Goal: Task Accomplishment & Management: Manage account settings

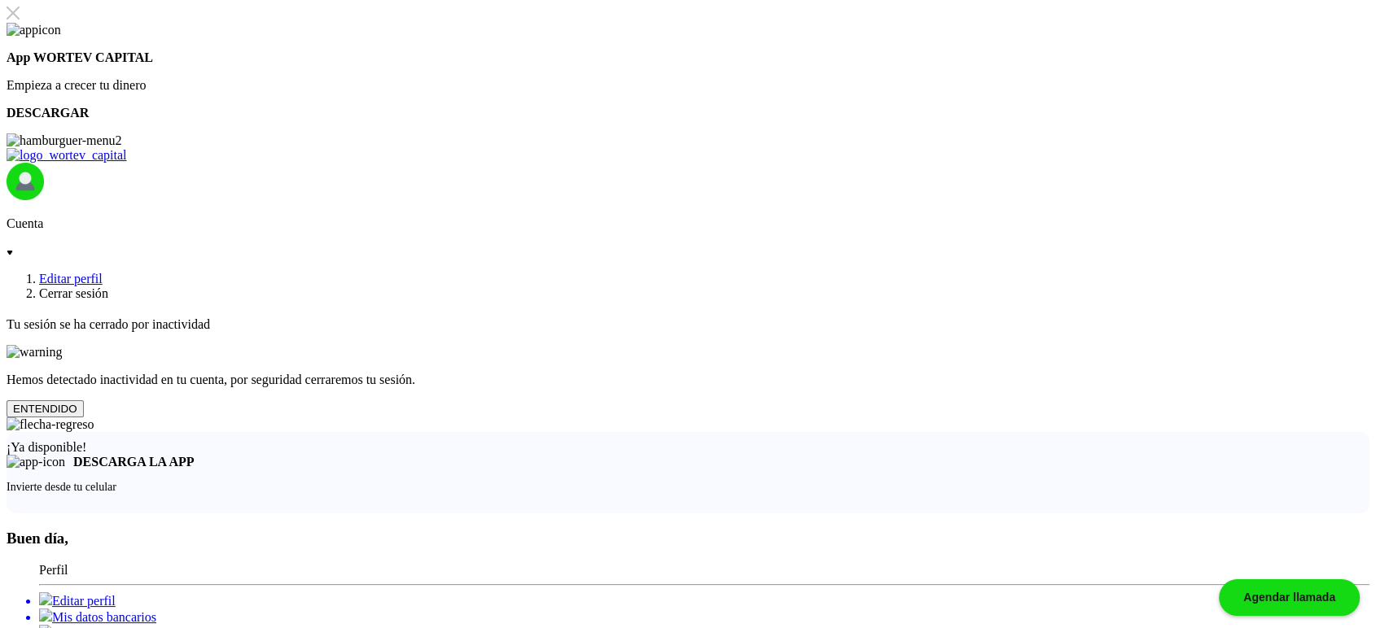
click at [84, 418] on button "ENTENDIDO" at bounding box center [45, 408] width 77 height 17
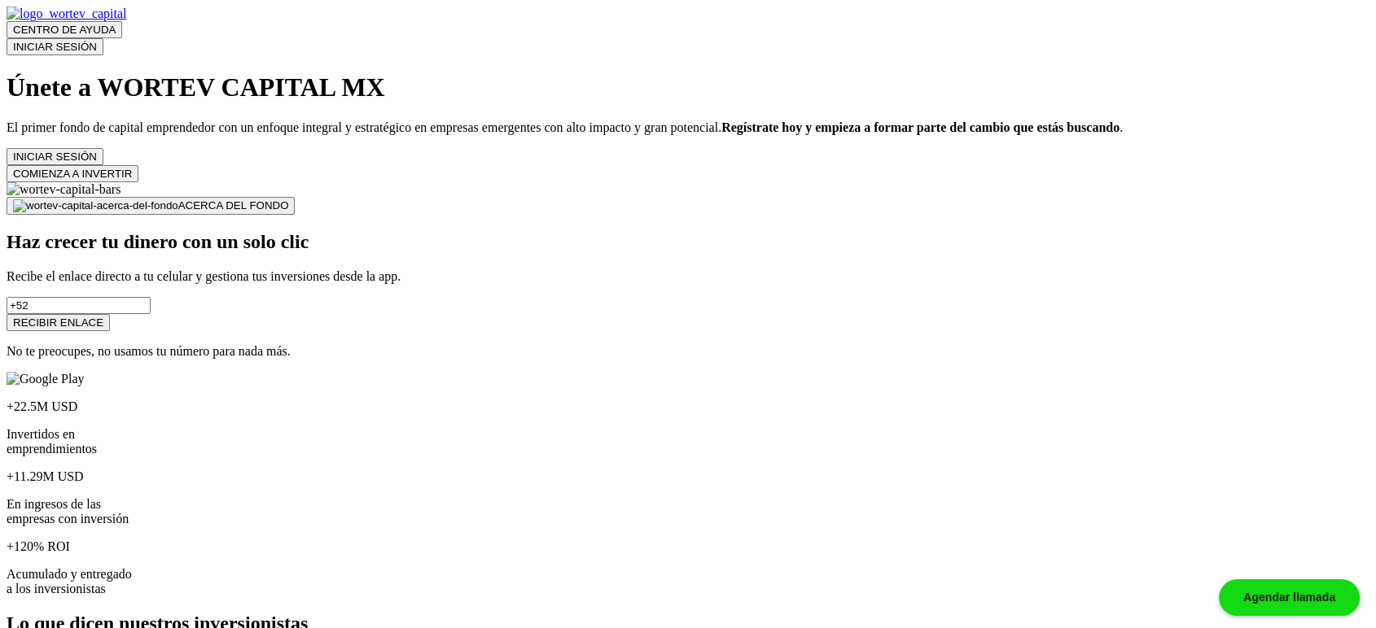
click at [103, 38] on button "INICIAR SESIÓN" at bounding box center [55, 46] width 97 height 17
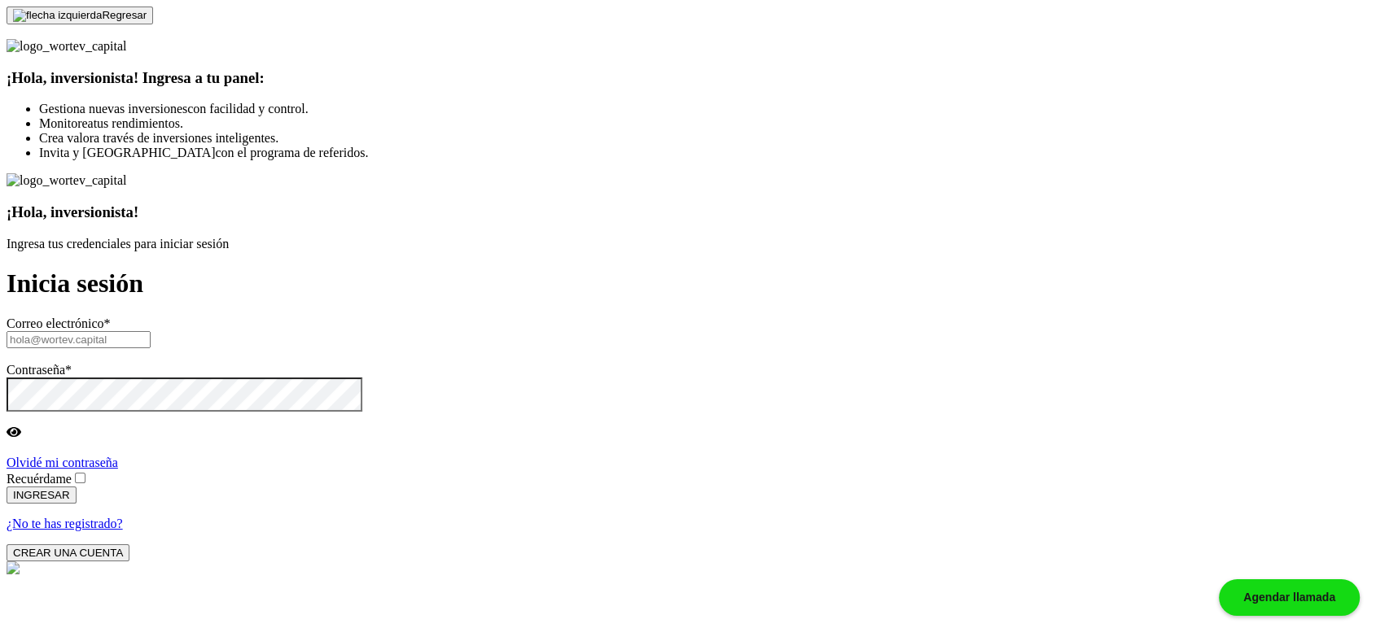
click at [151, 331] on input "text" at bounding box center [79, 339] width 144 height 17
paste input "import React, {useState, useEffect, useRef} from 'react'; import './CompletePer…"
type input "dekto@mail.com"
click at [72, 472] on label "Recuérdame" at bounding box center [39, 479] width 65 height 14
click at [85, 473] on input "Recuérdame" at bounding box center [80, 478] width 11 height 11
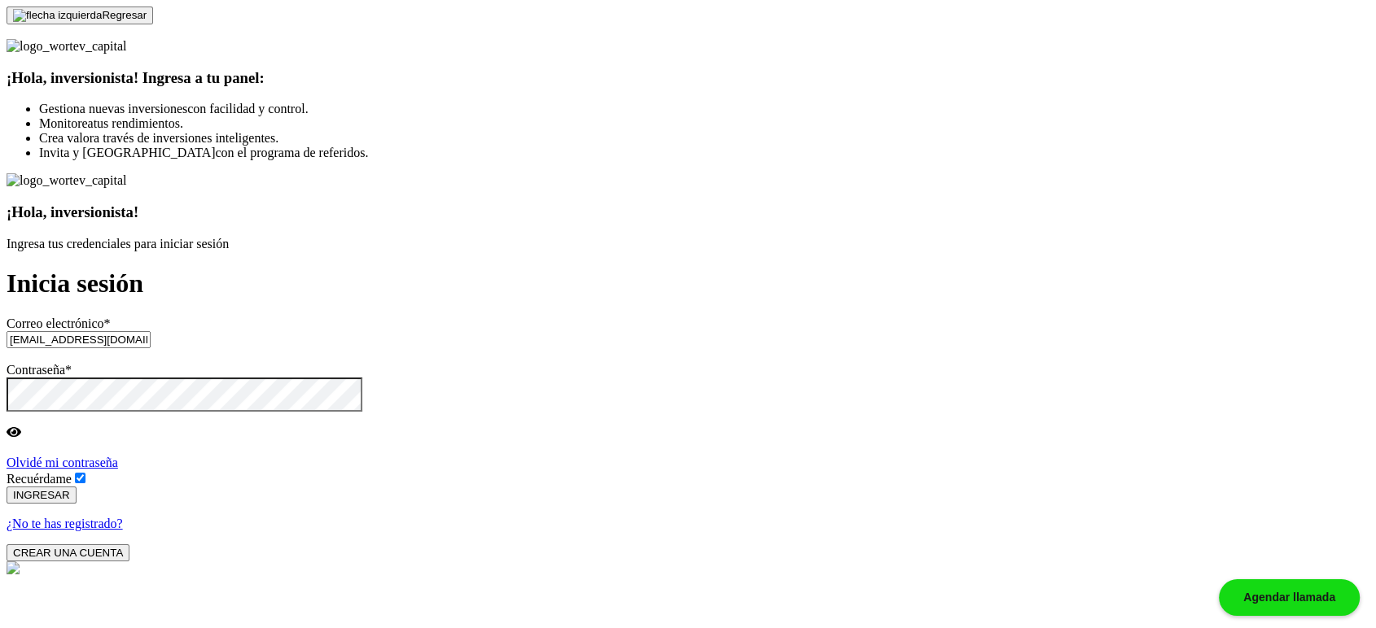
click at [70, 489] on span "INGRESAR" at bounding box center [41, 495] width 57 height 12
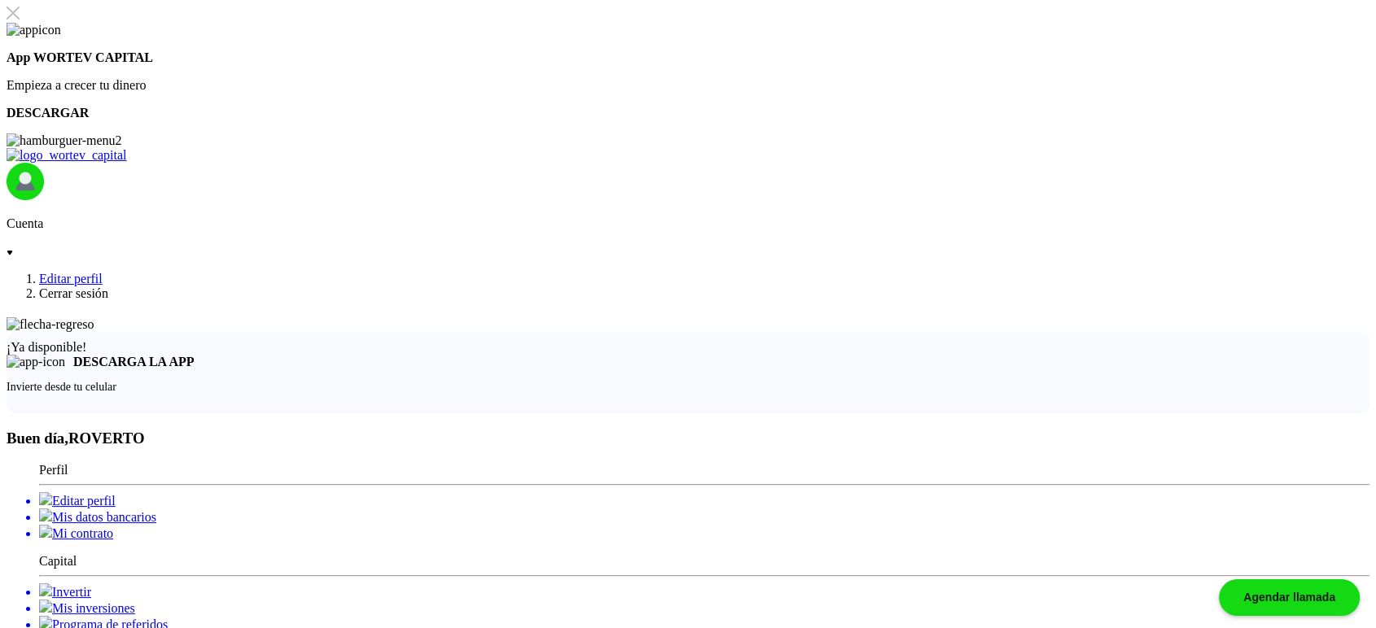
click at [177, 492] on li "Editar perfil" at bounding box center [704, 500] width 1330 height 16
select select "AG"
select select "BBVA Bancomer"
click at [227, 492] on li "Editar perfil" at bounding box center [704, 500] width 1330 height 16
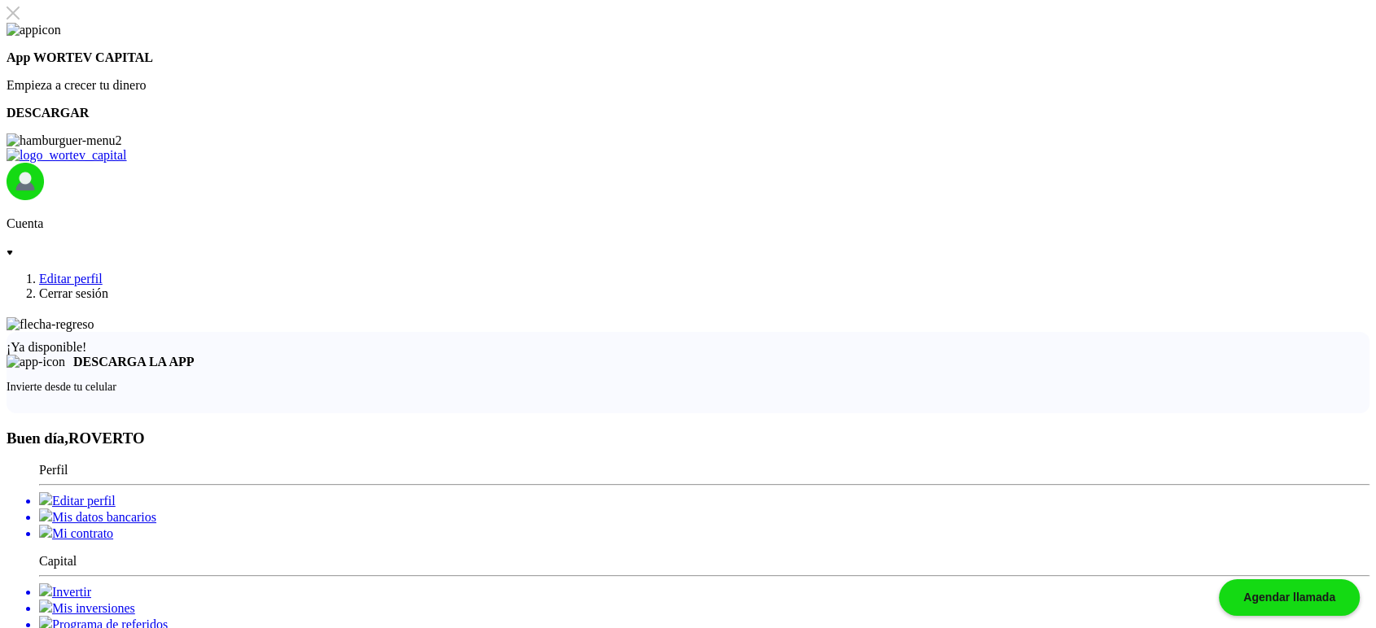
select select "AG"
select select "BBVA Bancomer"
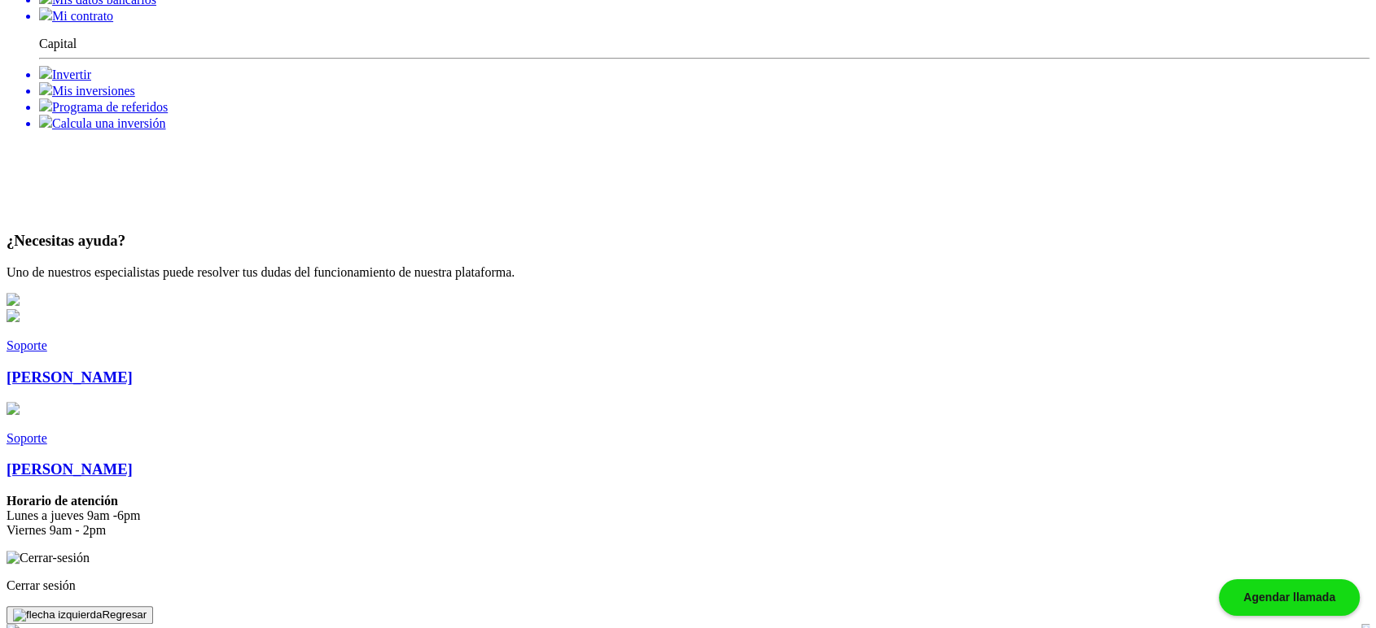
scroll to position [331, 0]
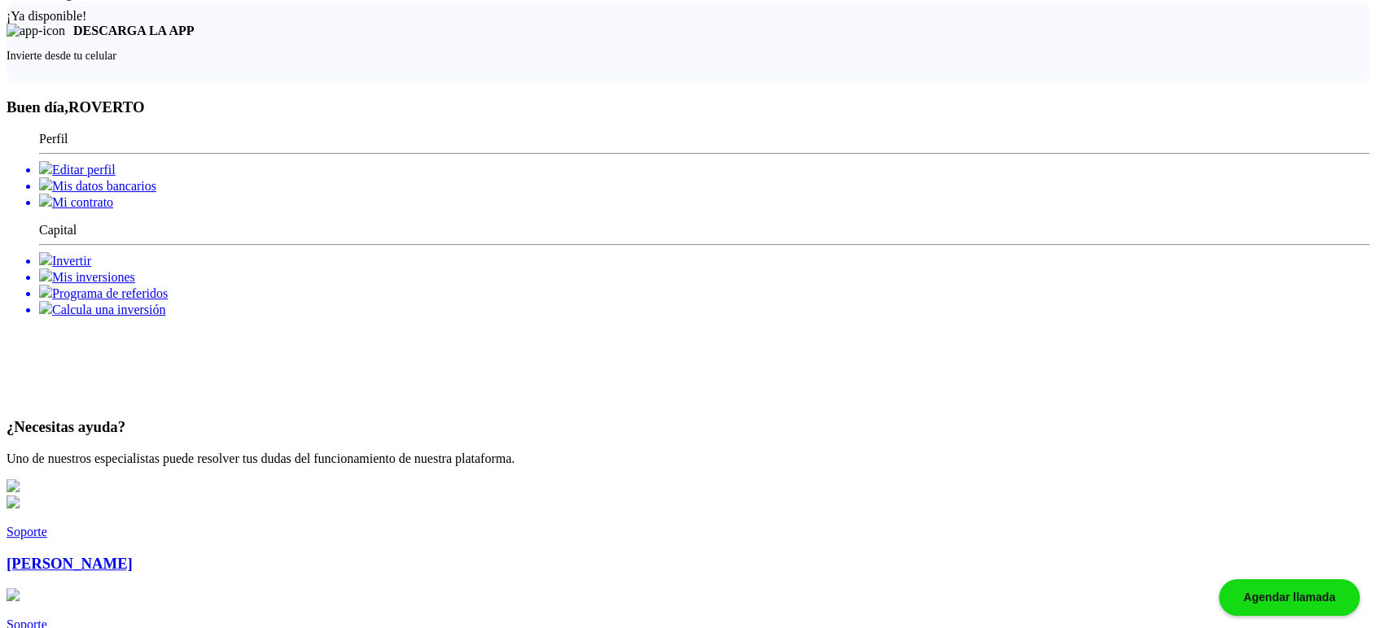
type input "94920"
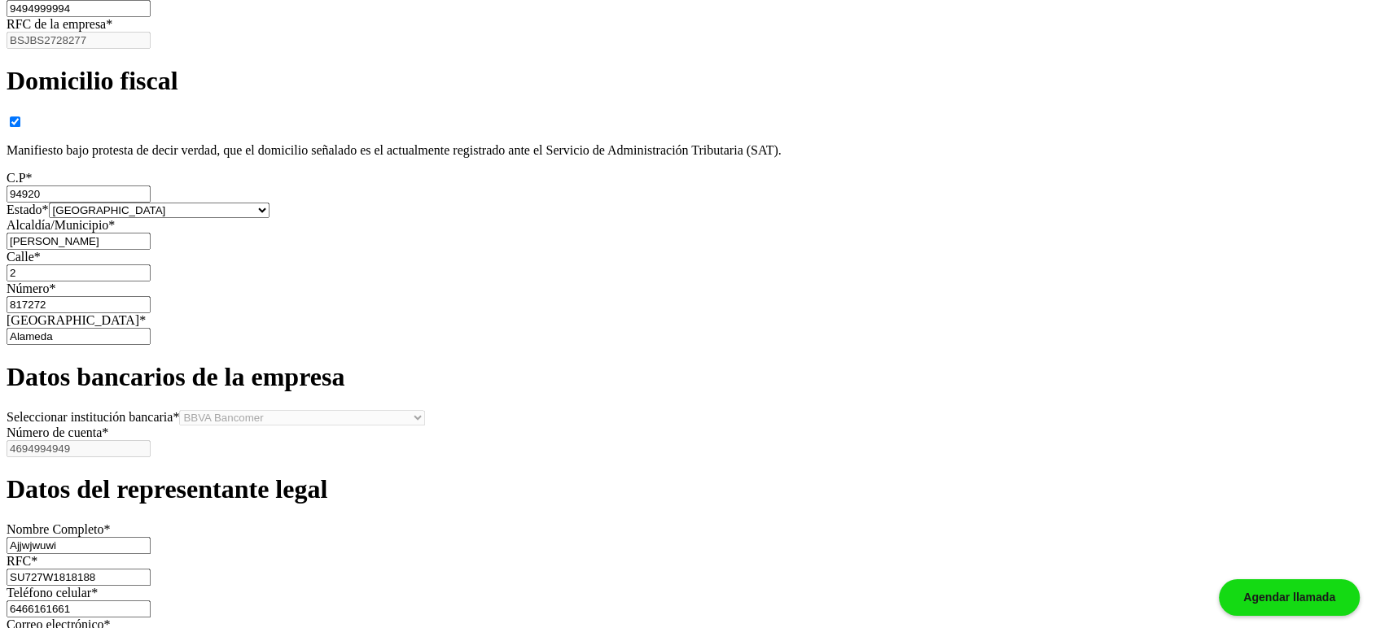
scroll to position [1537, 0]
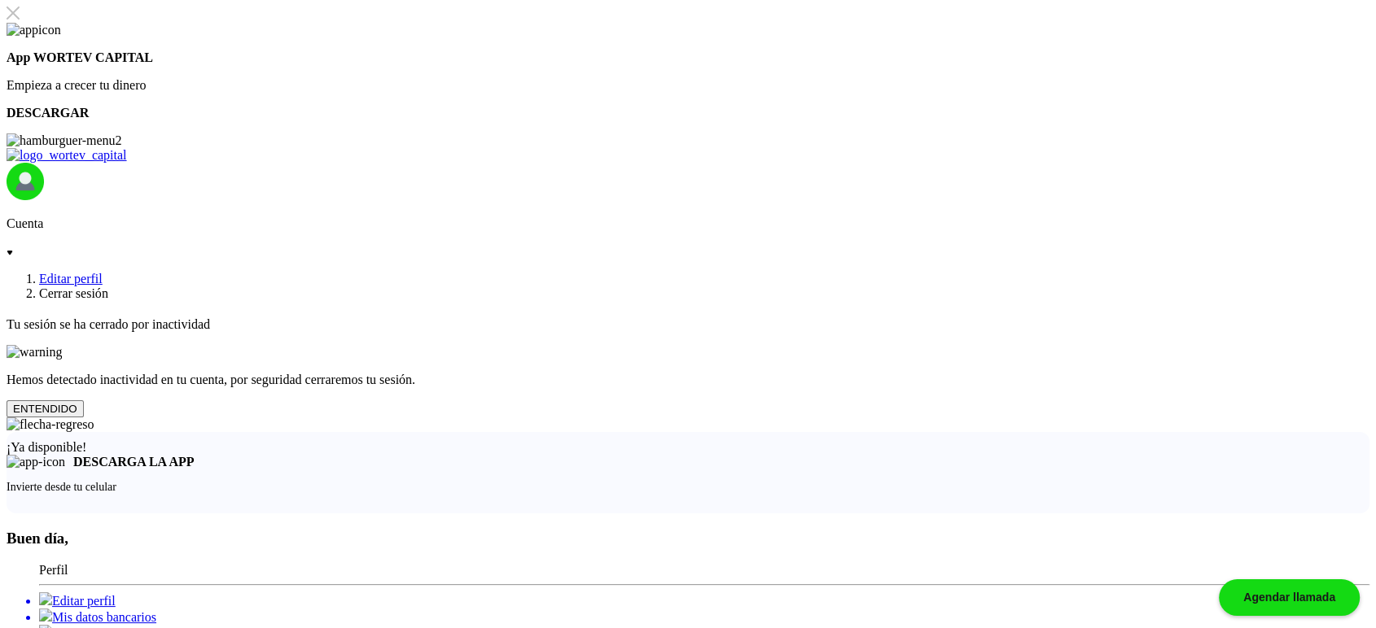
click at [84, 418] on button "ENTENDIDO" at bounding box center [45, 408] width 77 height 17
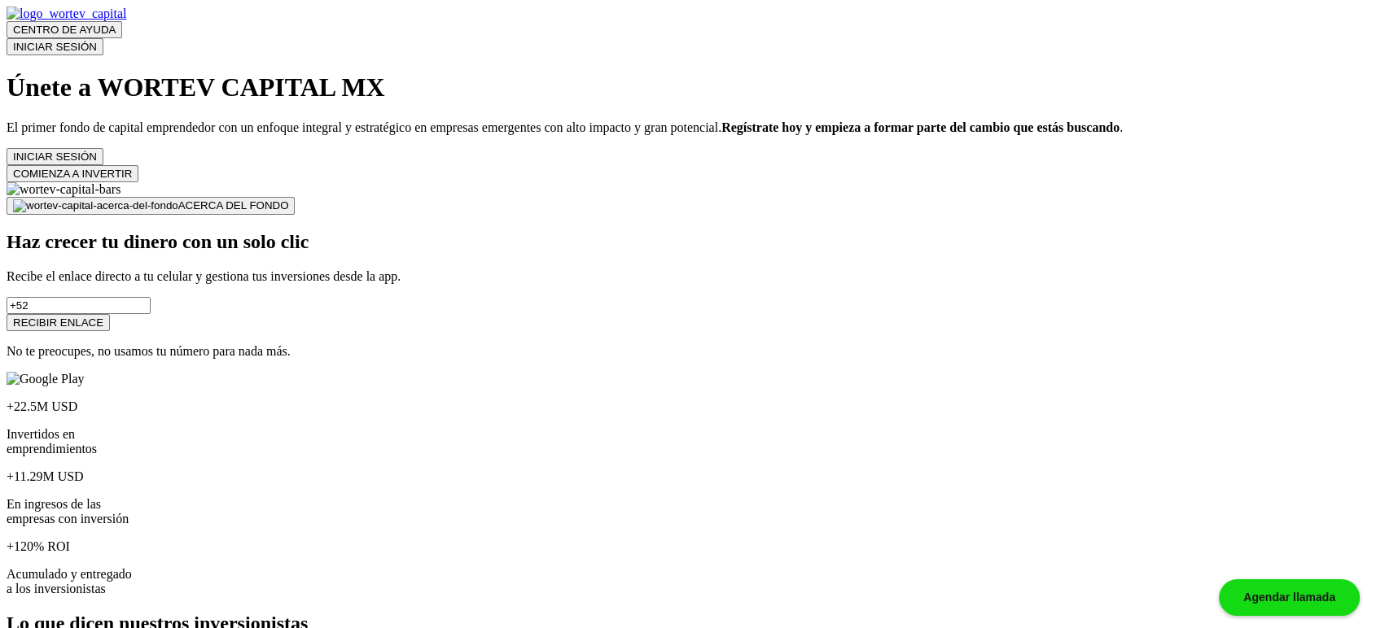
click at [103, 38] on button "INICIAR SESIÓN" at bounding box center [55, 46] width 97 height 17
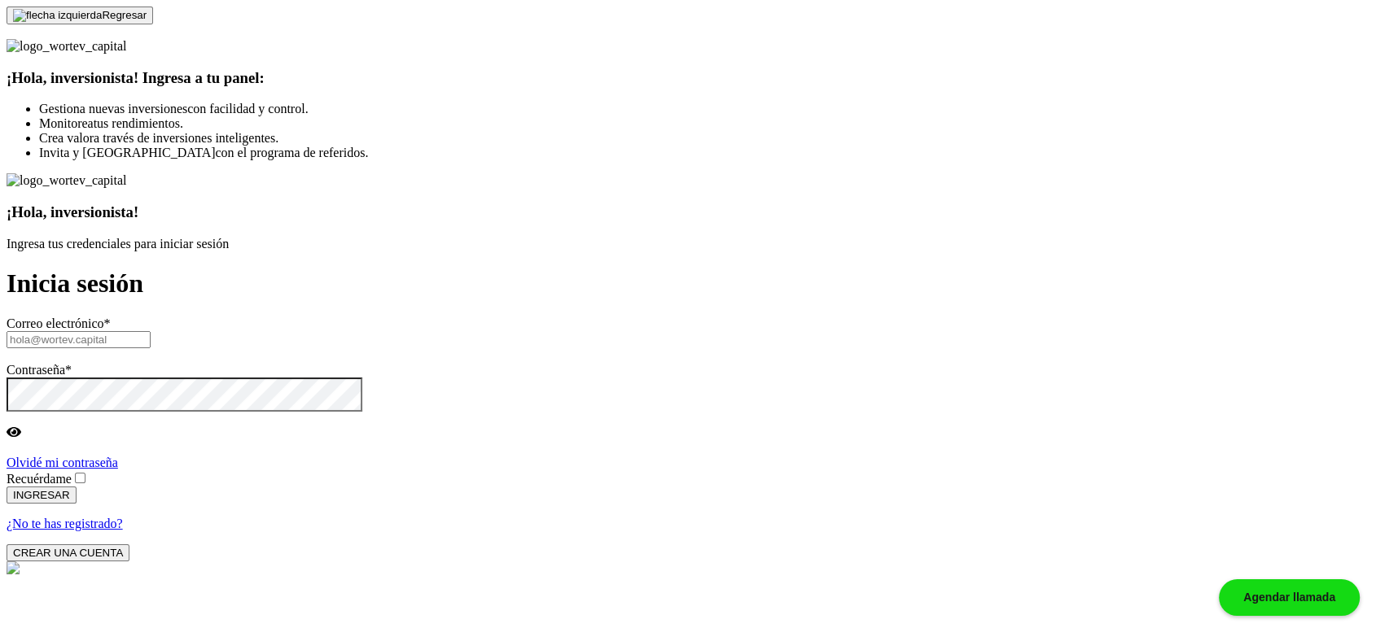
click at [151, 331] on input "text" at bounding box center [79, 339] width 144 height 17
paste input "vazynizah@mailinator.com"
type input "vazynizah@mailinator.com"
click at [88, 472] on span at bounding box center [88, 479] width 0 height 14
click at [85, 473] on input "Recuérdame" at bounding box center [80, 478] width 11 height 11
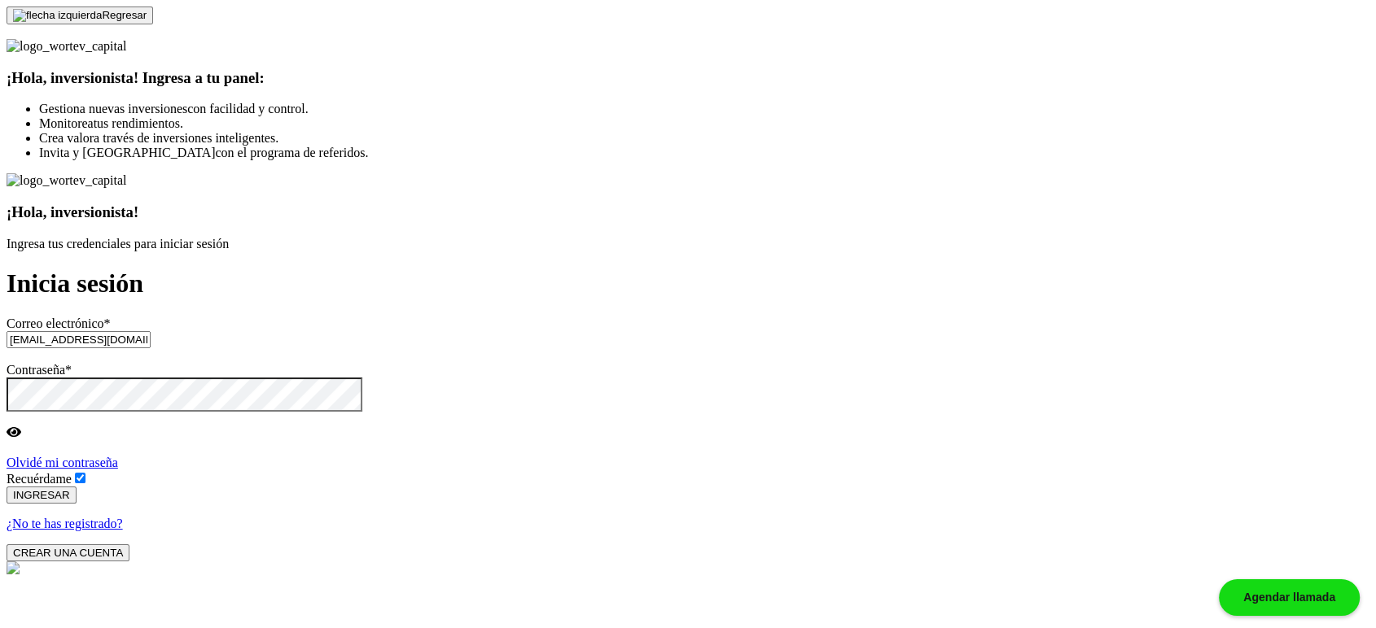
click at [77, 487] on button "INGRESAR" at bounding box center [42, 495] width 70 height 17
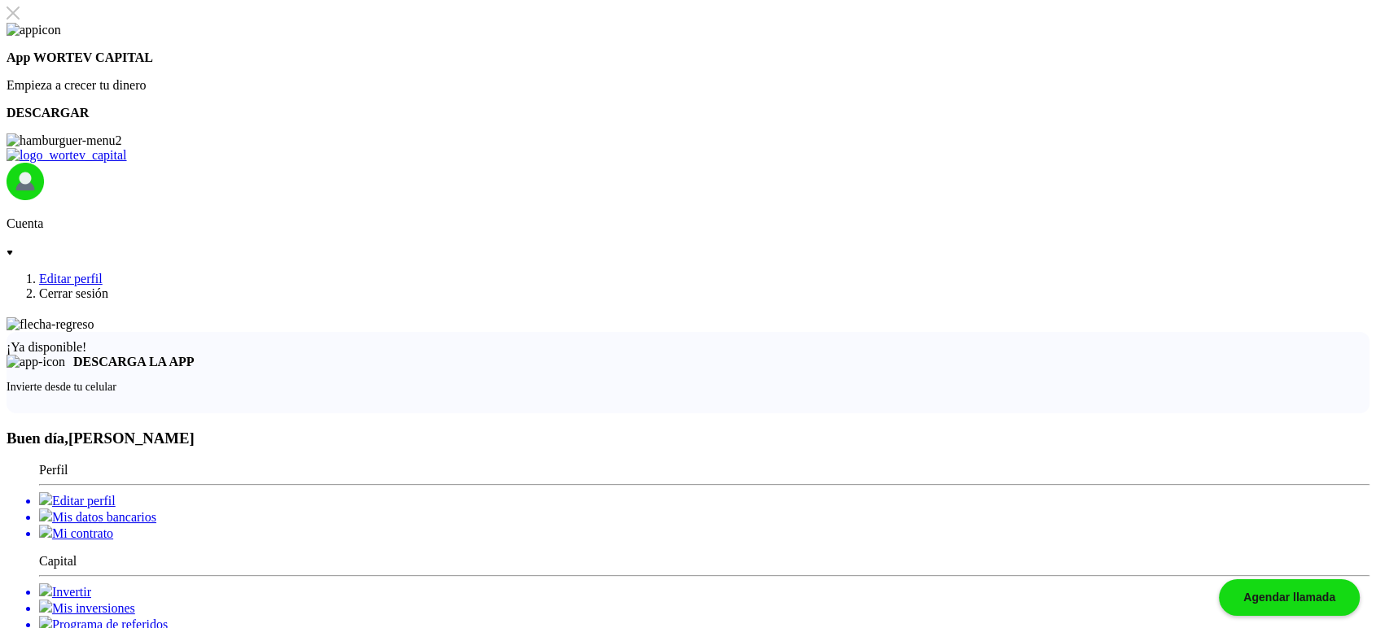
click at [199, 492] on li "Editar perfil" at bounding box center [704, 500] width 1330 height 16
select select "Hombre"
select select "Secundaria"
select select "AG"
select select "BBVA Bancomer"
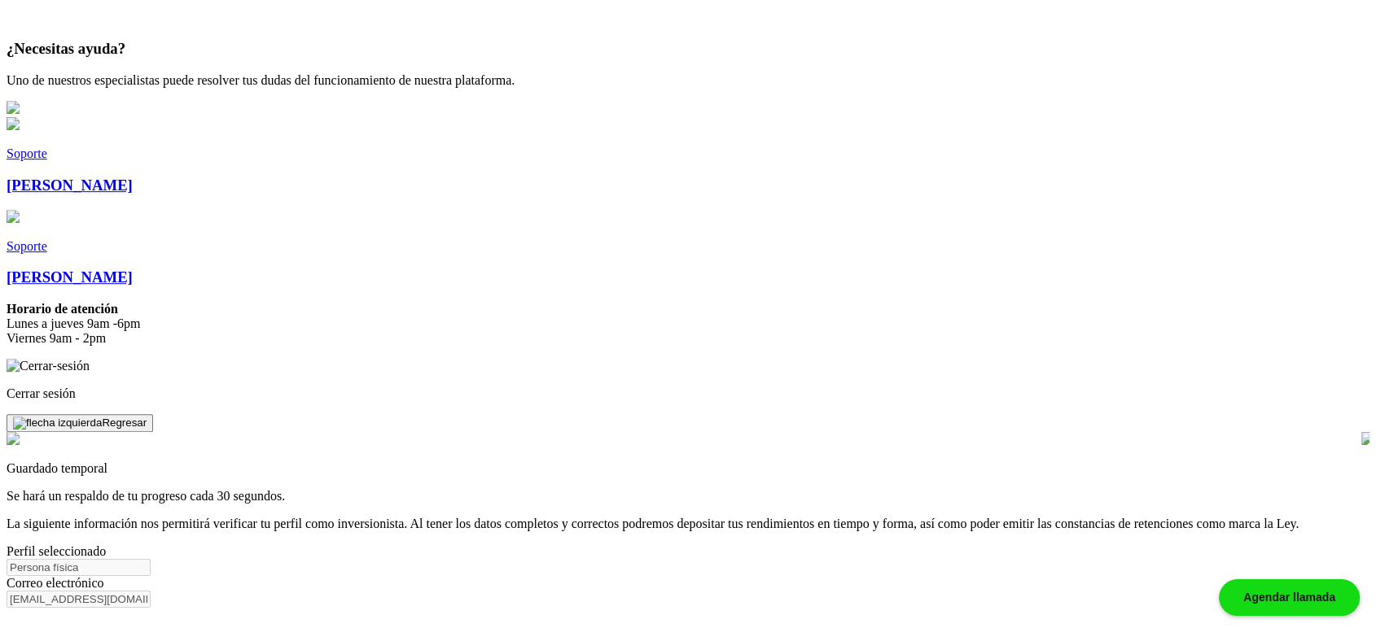
scroll to position [754, 0]
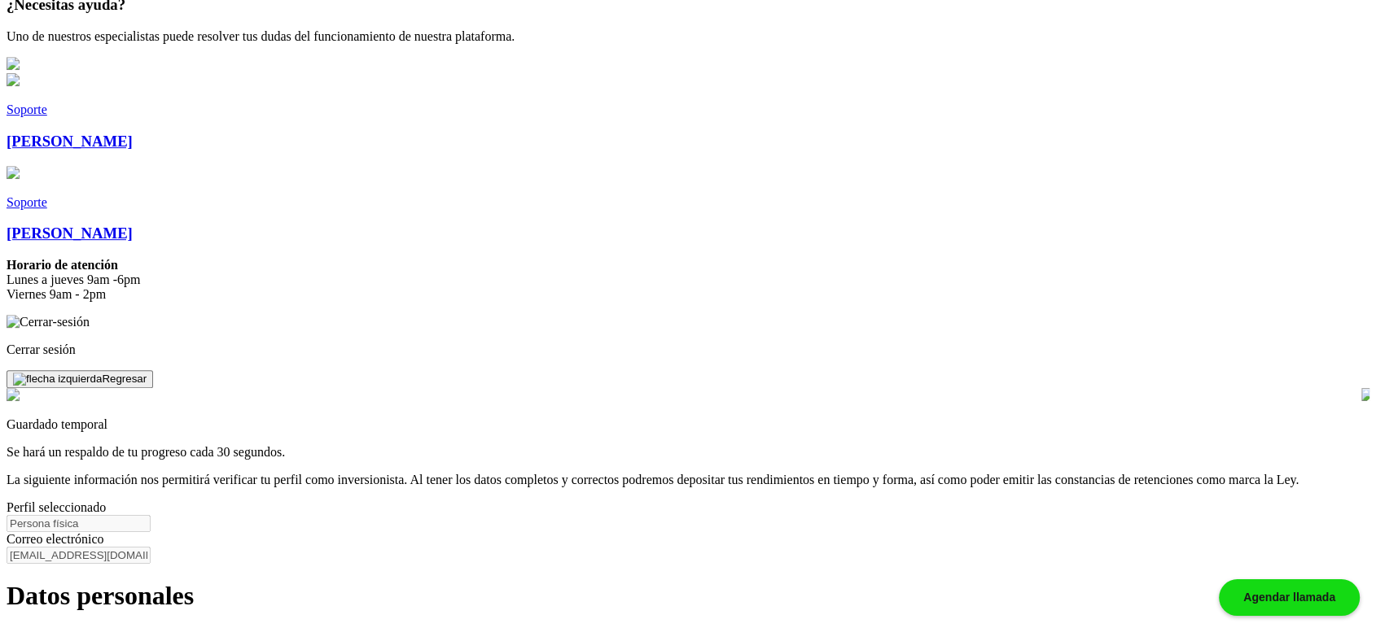
type input "65179"
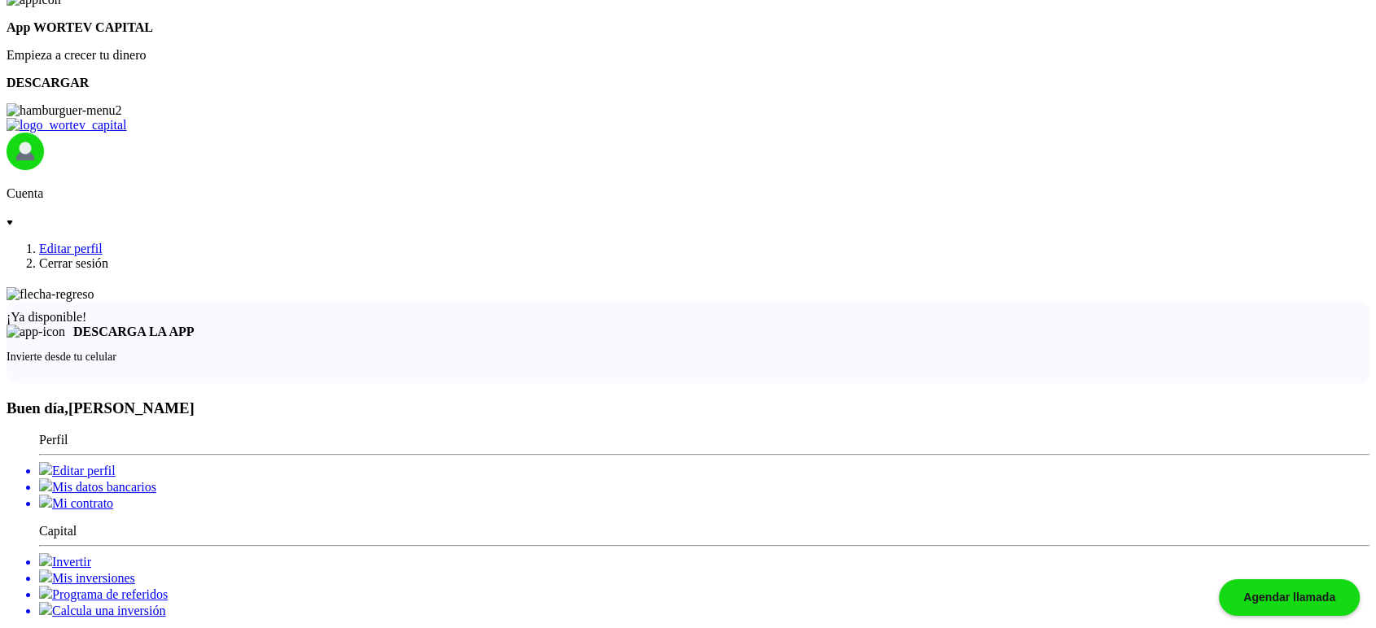
scroll to position [0, 0]
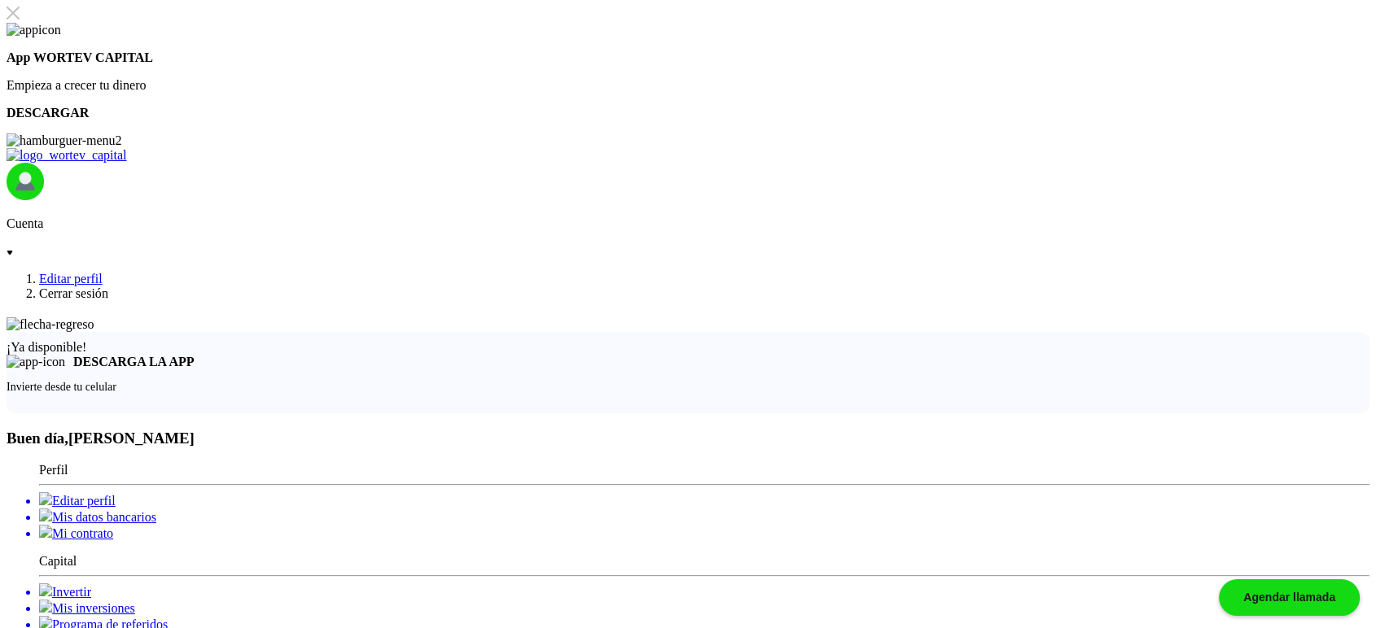
click at [160, 492] on li "Editar perfil" at bounding box center [704, 500] width 1330 height 16
select select "Hombre"
select select "Secundaria"
select select "AG"
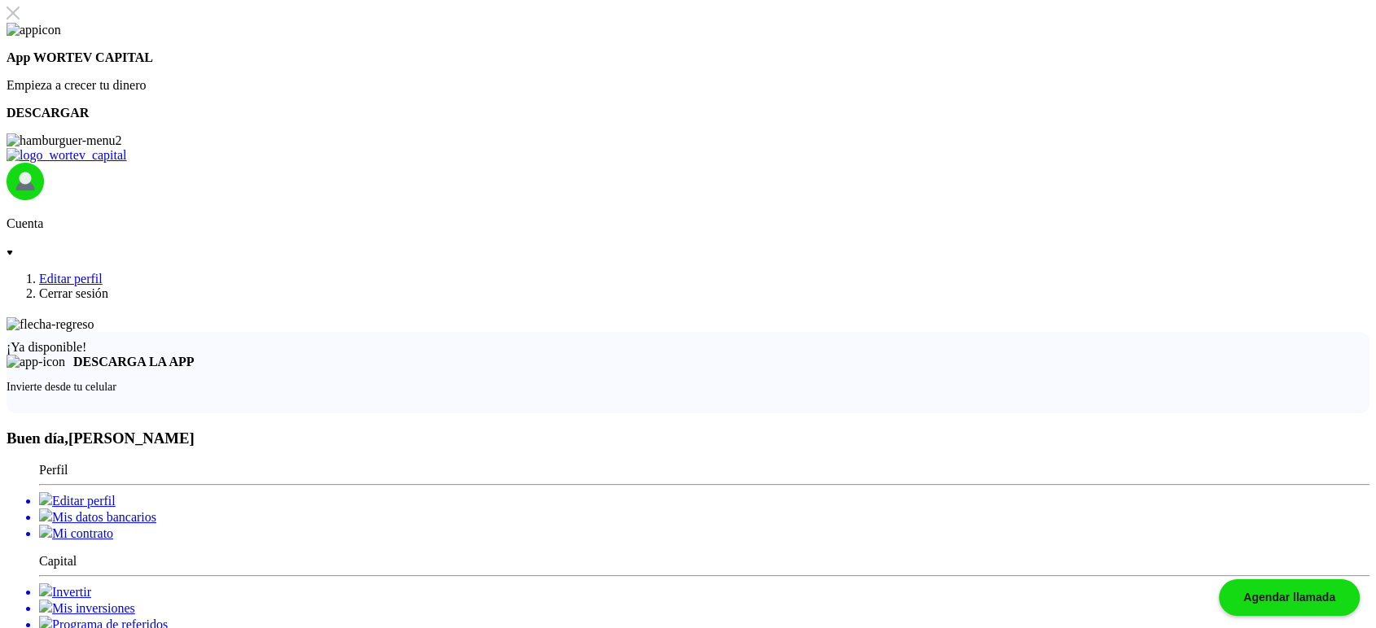
select select "BBVA Bancomer"
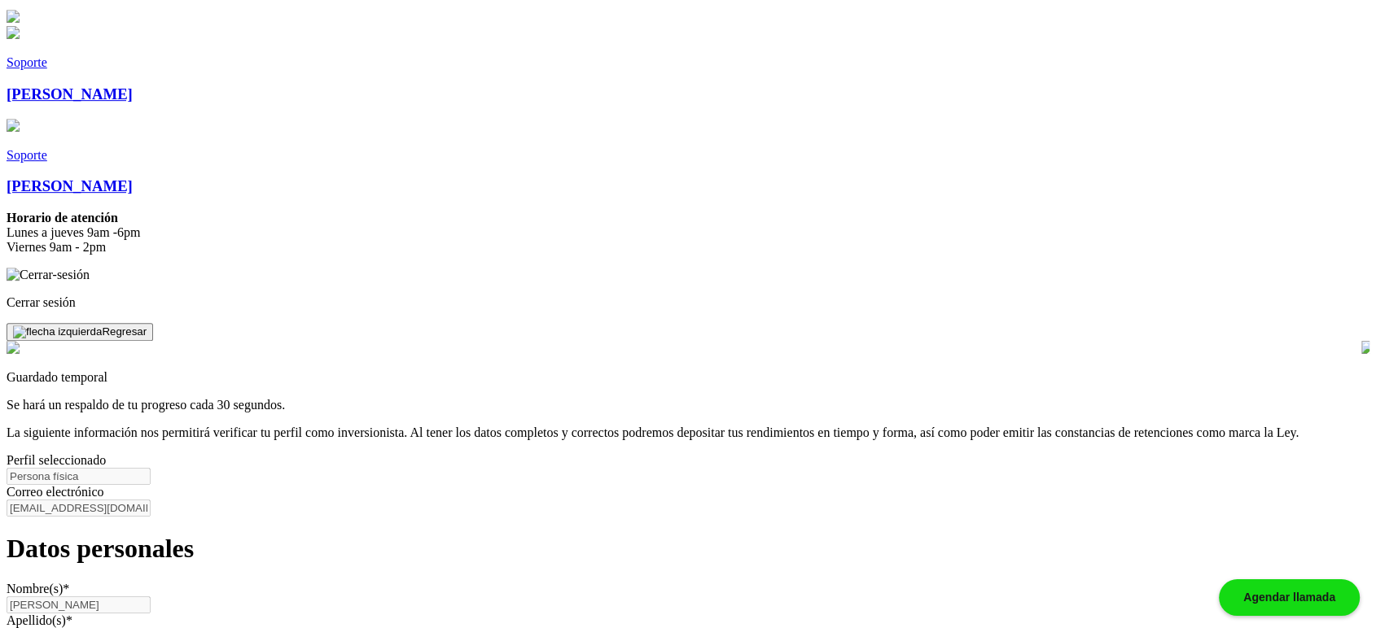
scroll to position [723, 0]
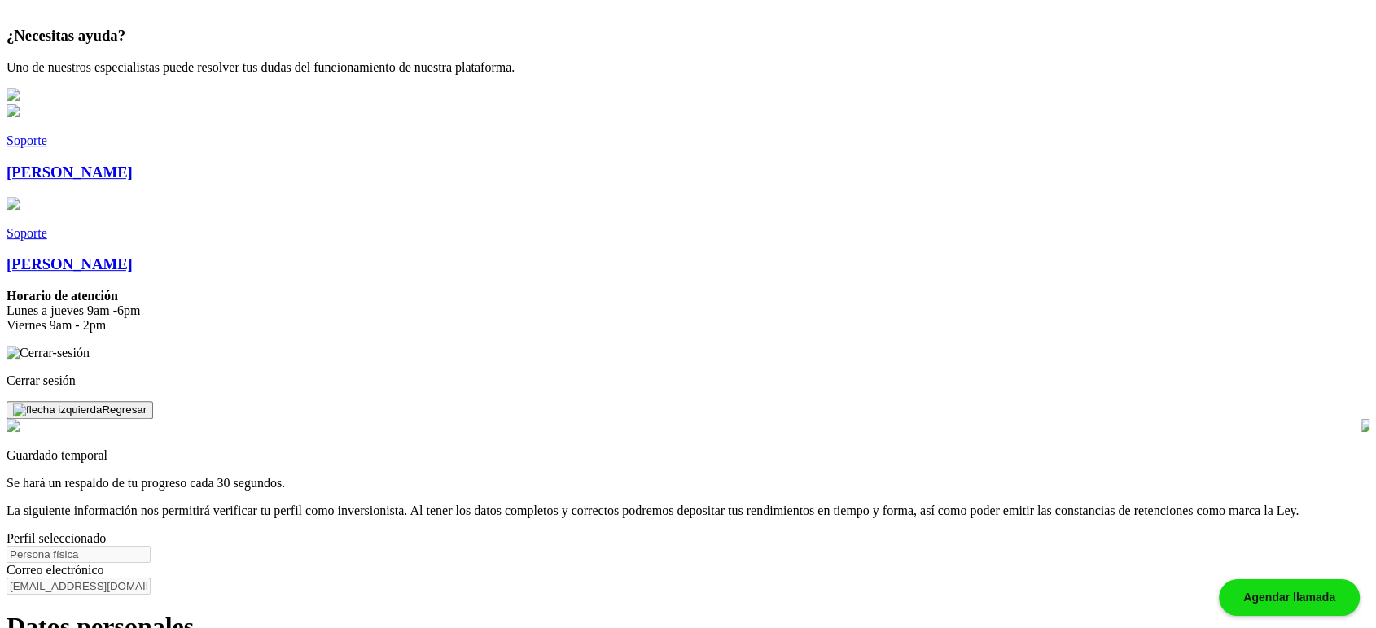
select select "DF"
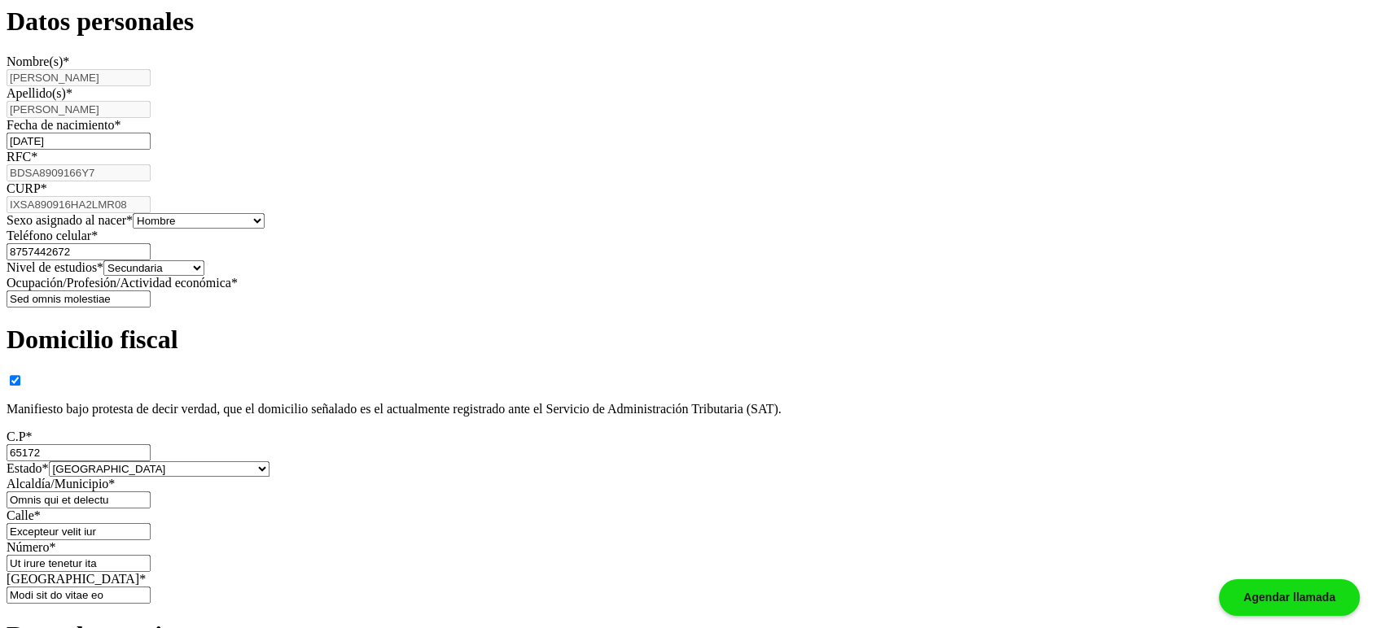
scroll to position [1658, 0]
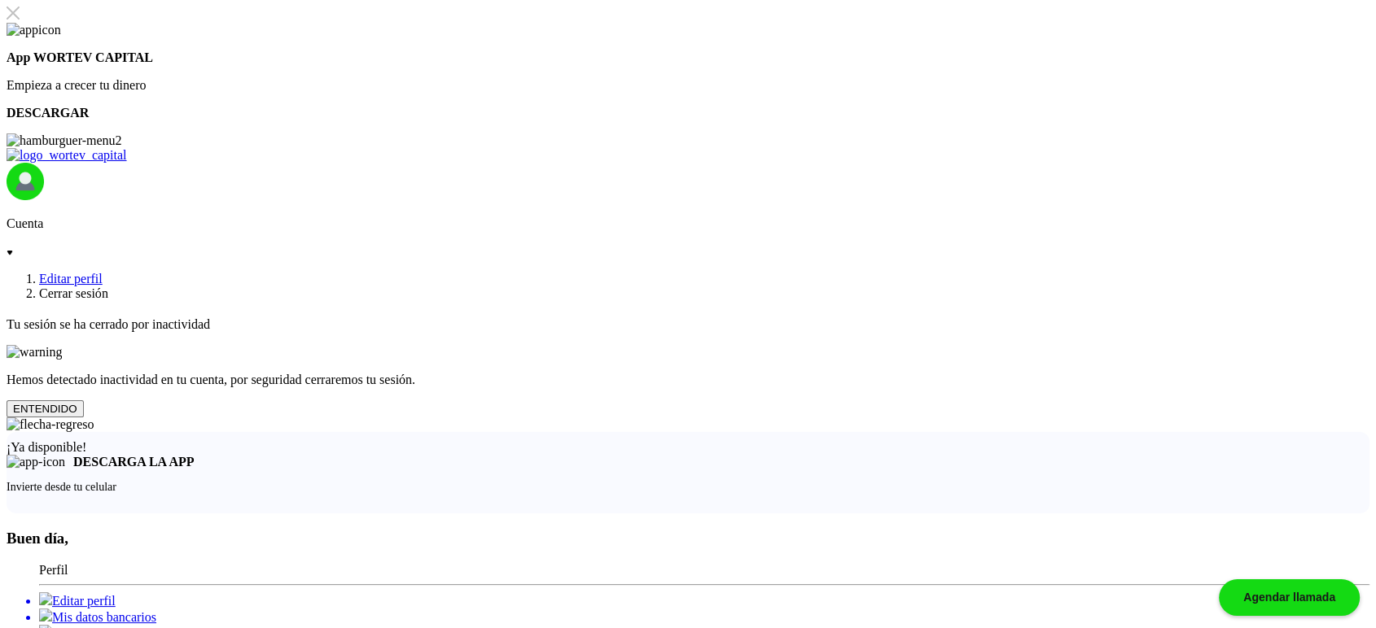
click at [1229, 217] on p "Cuenta" at bounding box center [688, 224] width 1363 height 15
click at [84, 418] on button "ENTENDIDO" at bounding box center [45, 408] width 77 height 17
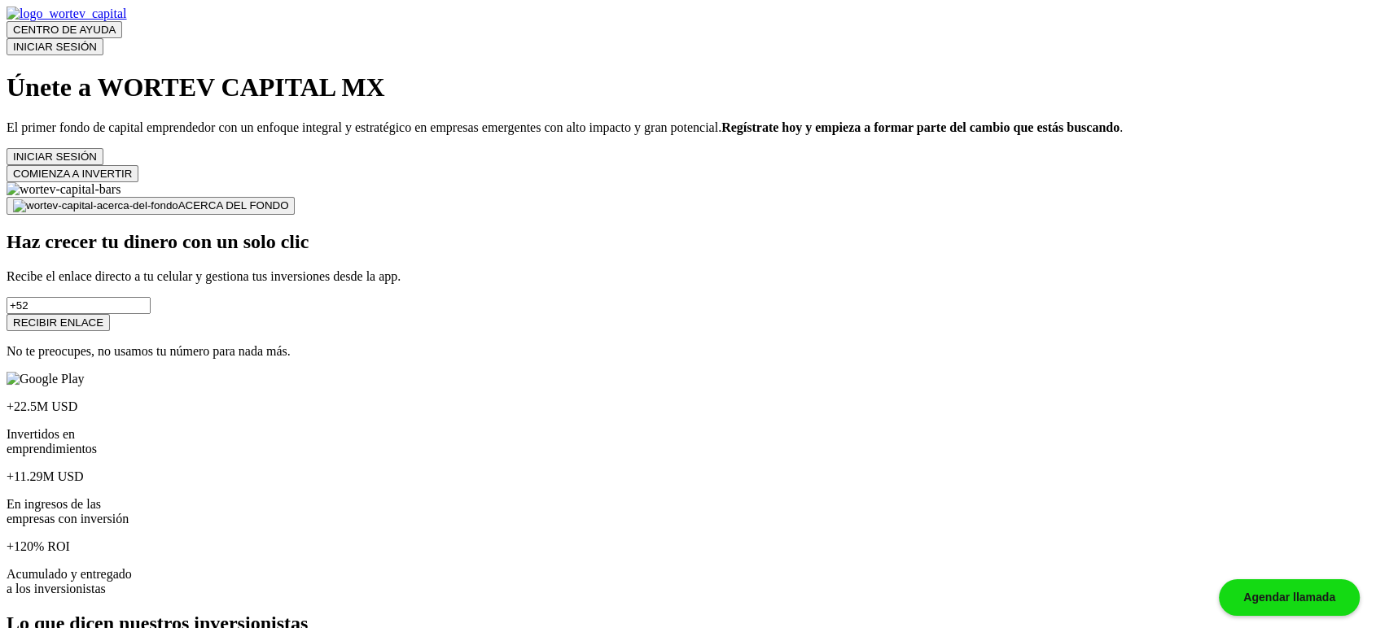
click at [103, 38] on button "INICIAR SESIÓN" at bounding box center [55, 46] width 97 height 17
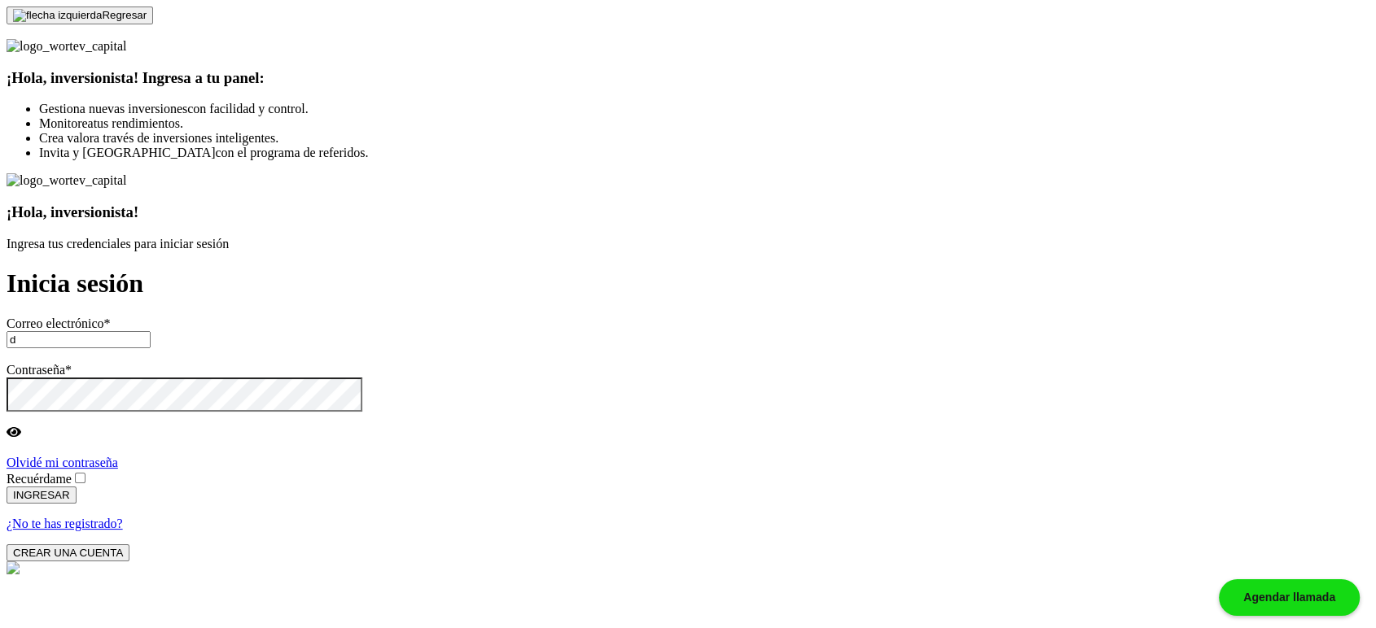
click at [151, 331] on input "d" at bounding box center [79, 339] width 144 height 17
type input "dekto@mail.com"
click at [88, 472] on span at bounding box center [88, 479] width 0 height 14
click at [85, 473] on input "Recuérdame" at bounding box center [80, 478] width 11 height 11
click at [77, 487] on button "INGRESAR" at bounding box center [42, 495] width 70 height 17
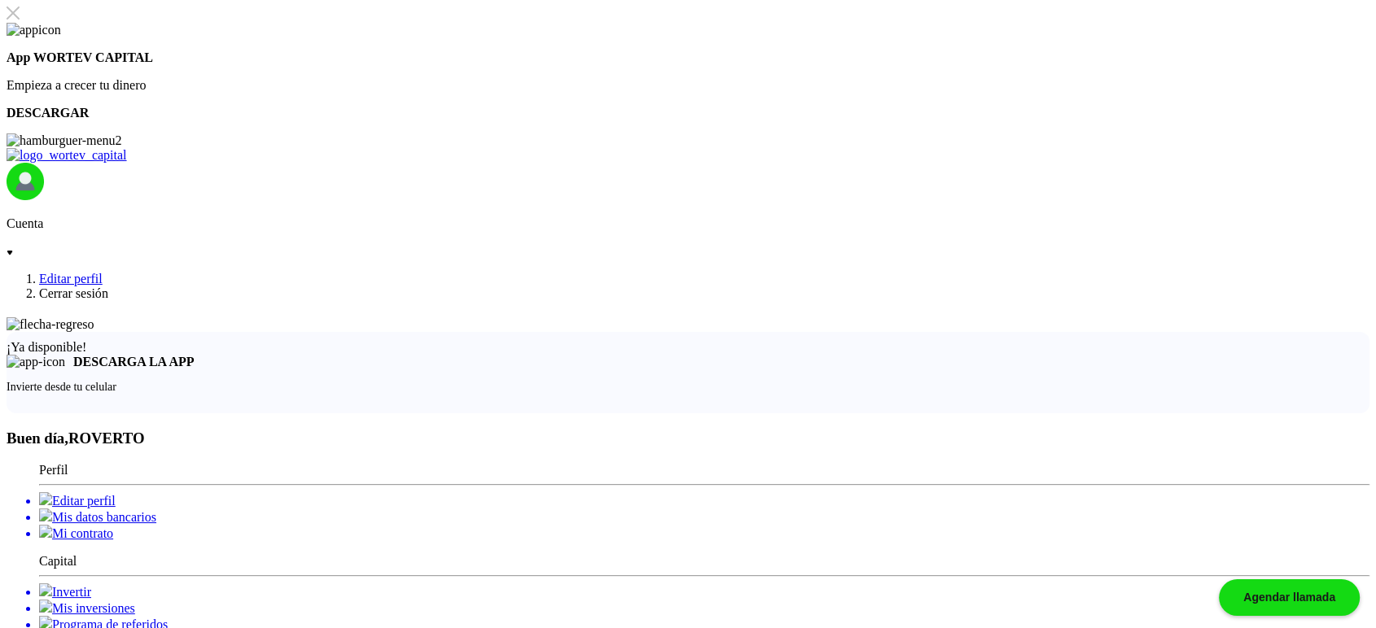
click at [199, 492] on li "Editar perfil" at bounding box center [704, 500] width 1330 height 16
select select "AG"
select select "BBVA Bancomer"
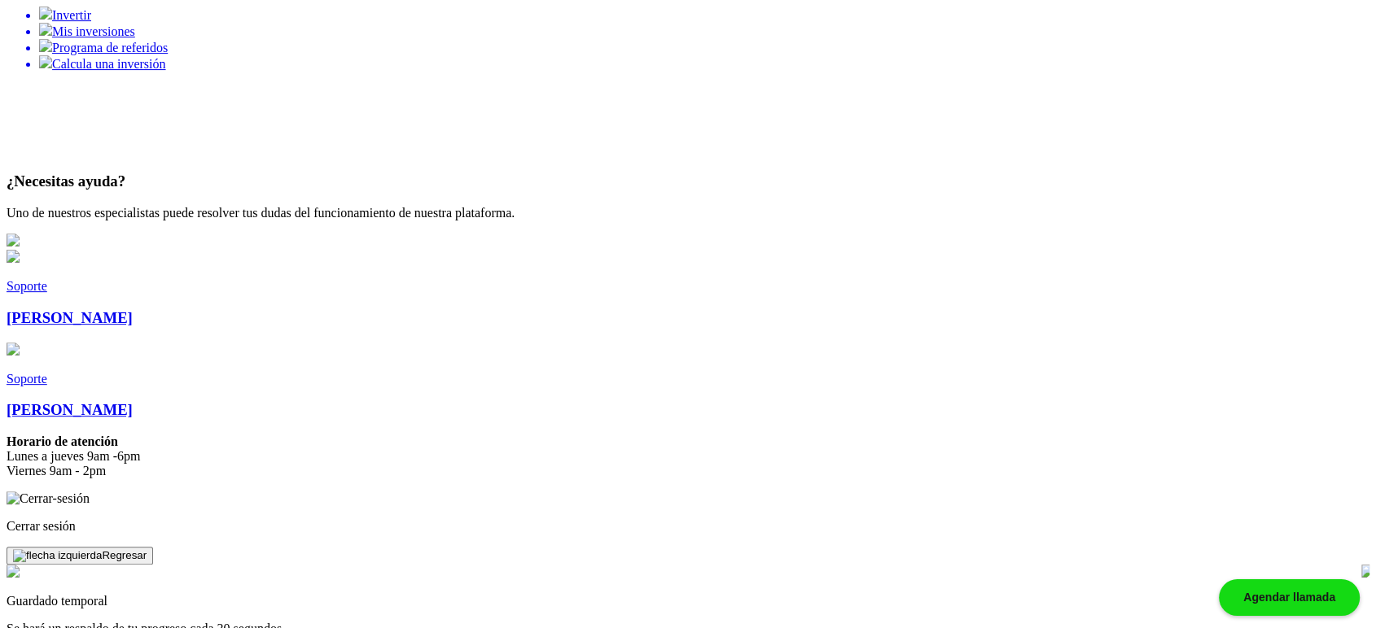
scroll to position [573, 0]
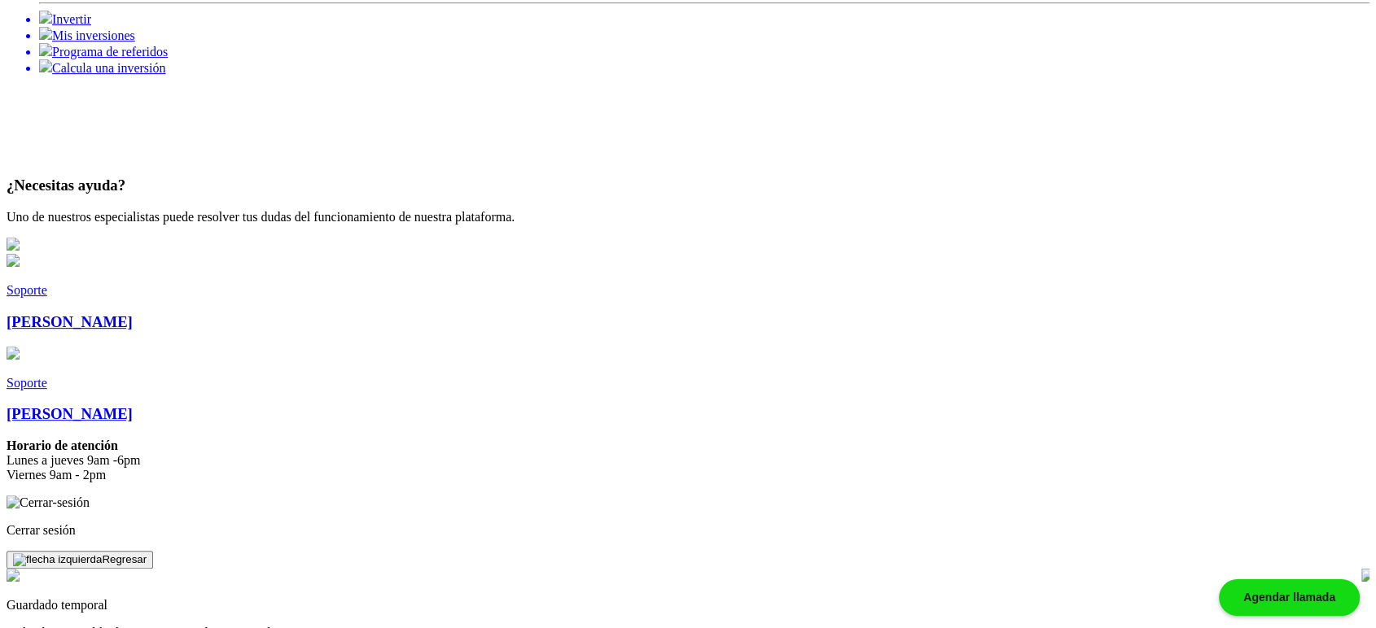
select select "CM"
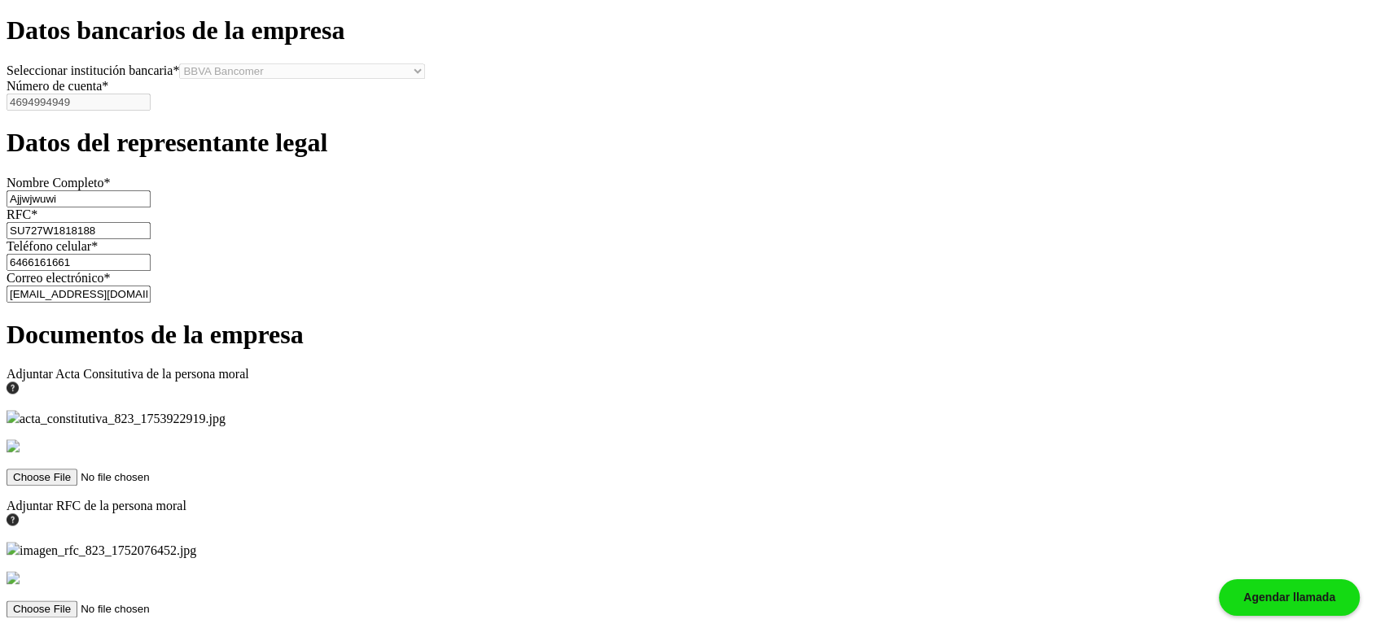
scroll to position [1899, 0]
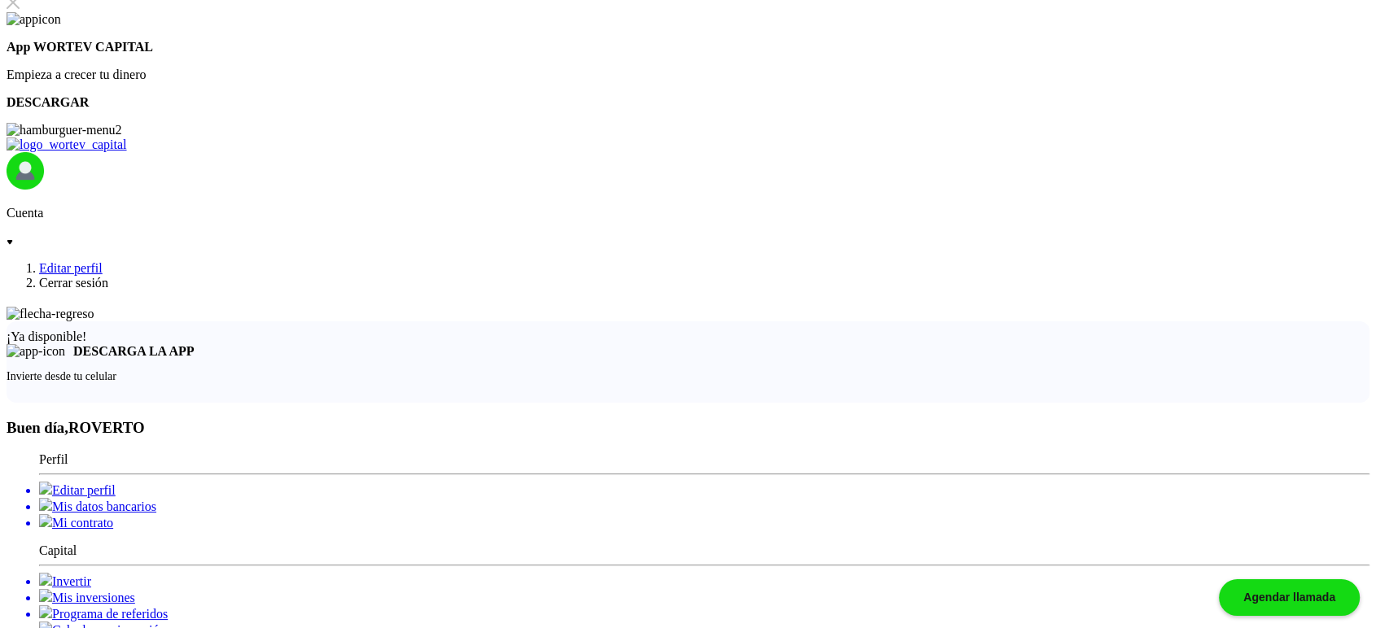
scroll to position [0, 0]
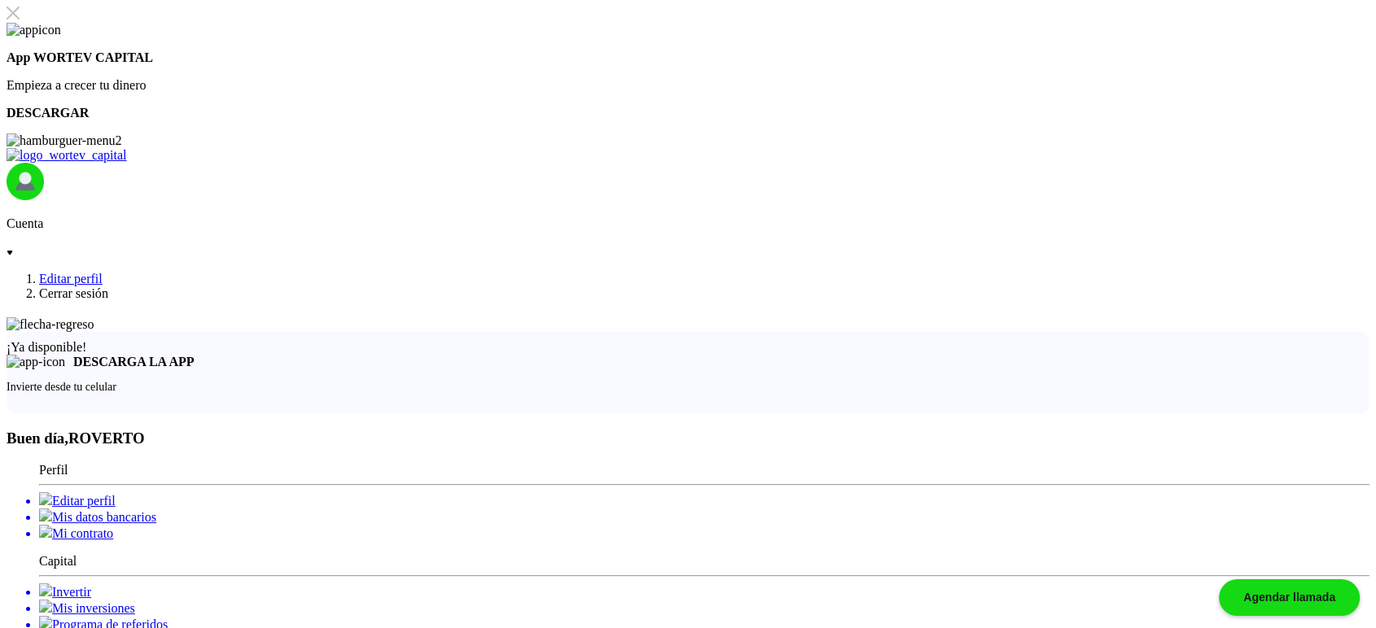
click at [183, 492] on li "Editar perfil" at bounding box center [704, 500] width 1330 height 16
select select "AG"
select select "BBVA Bancomer"
click at [189, 492] on li "Editar perfil" at bounding box center [704, 500] width 1330 height 16
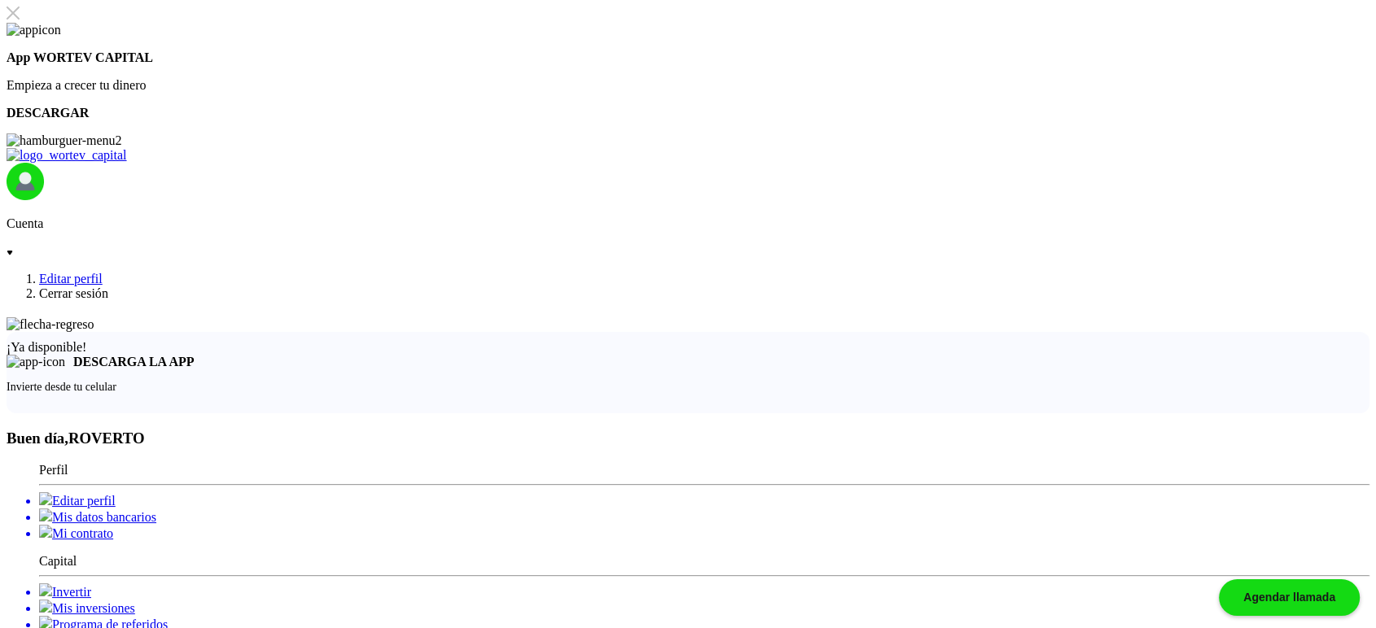
select select "AG"
select select "BBVA Bancomer"
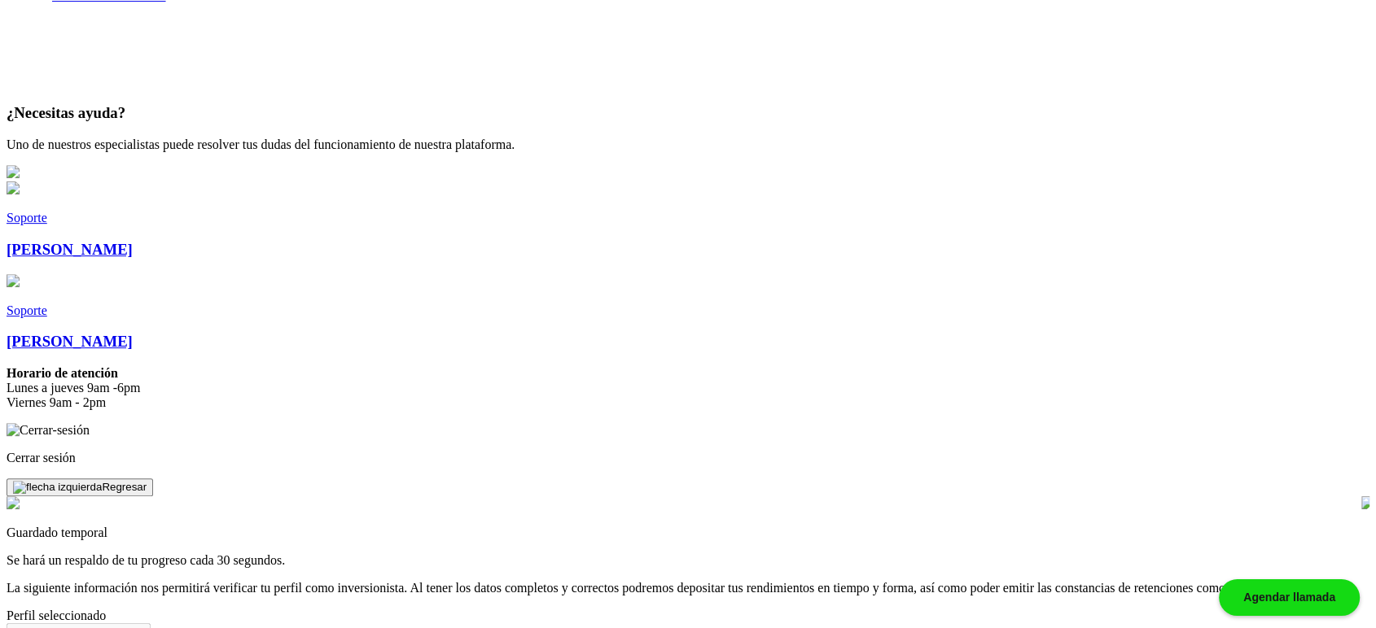
scroll to position [632, 0]
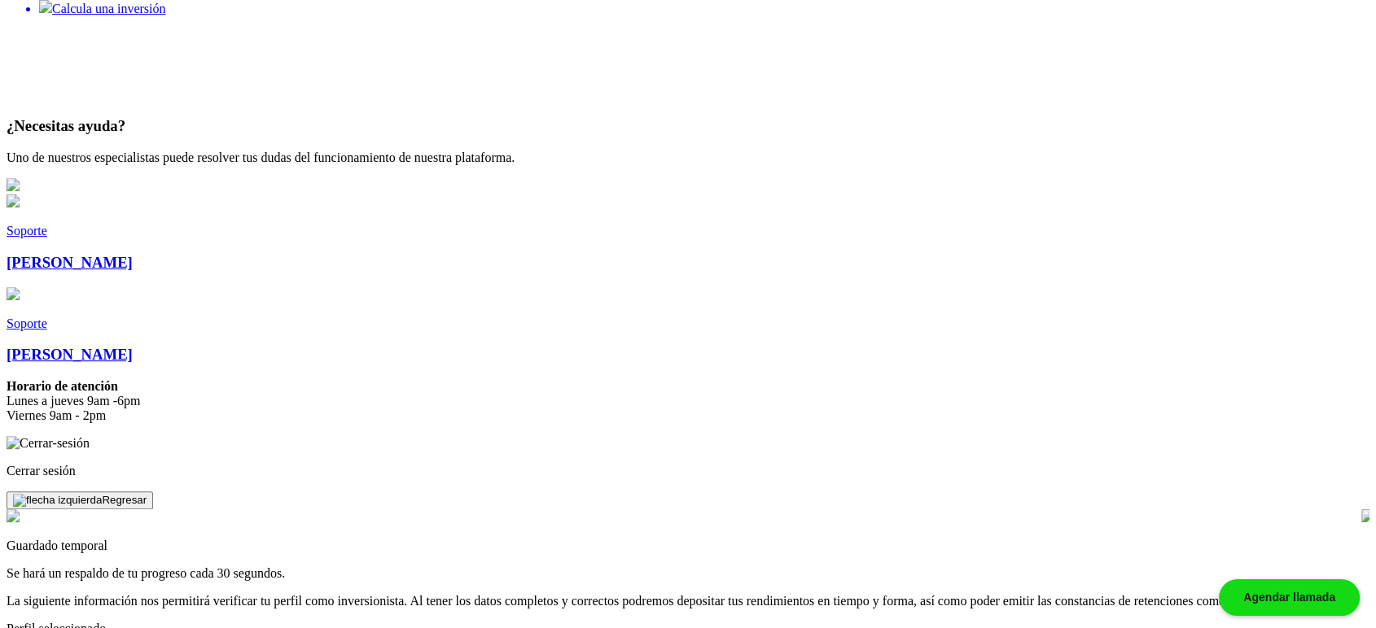
select select "BS"
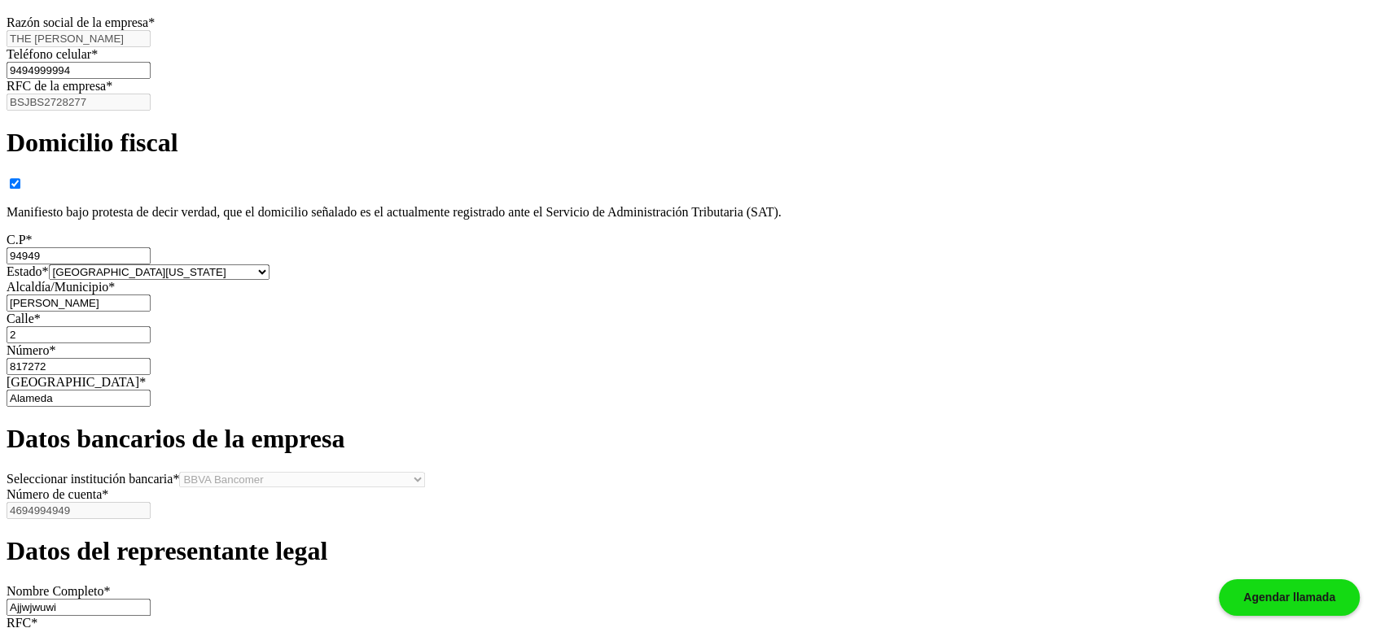
scroll to position [1266, 0]
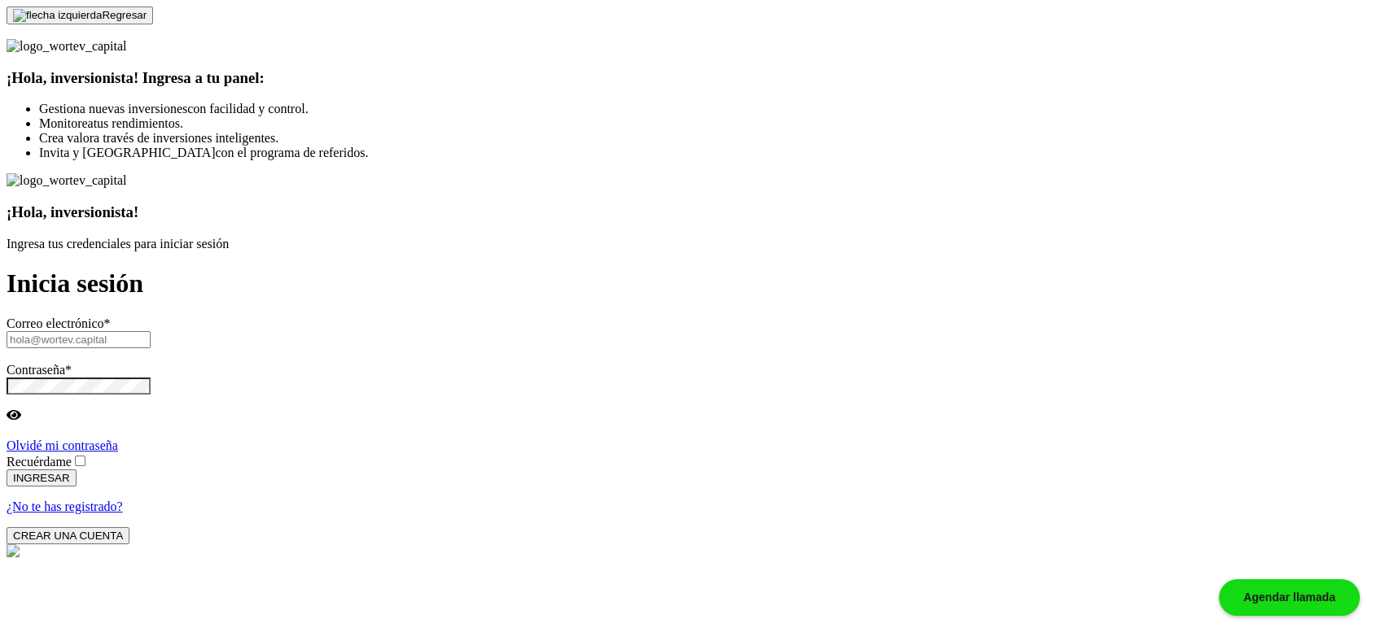
scroll to position [81, 0]
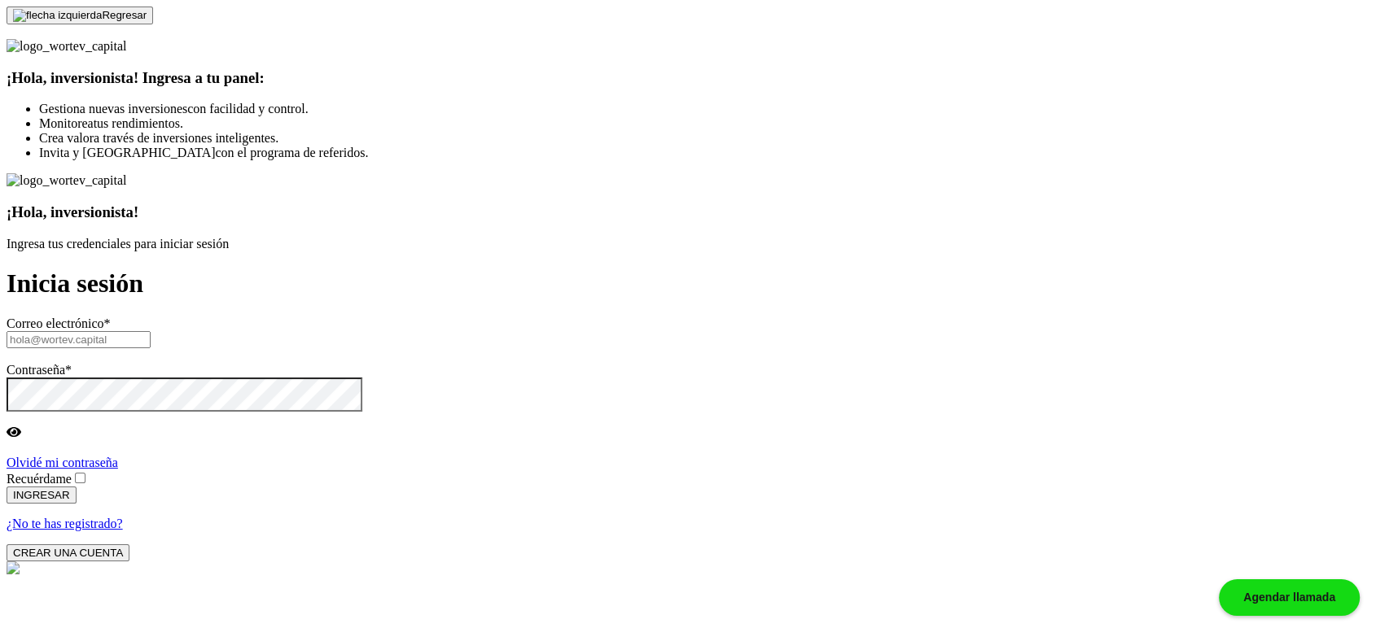
click at [151, 331] on input "text" at bounding box center [79, 339] width 144 height 17
type input "dekto@mail.com"
click at [88, 472] on label "Recuérdame" at bounding box center [47, 479] width 81 height 14
click at [85, 473] on input "Recuérdame" at bounding box center [80, 478] width 11 height 11
click at [77, 487] on button "INGRESAR" at bounding box center [42, 495] width 70 height 17
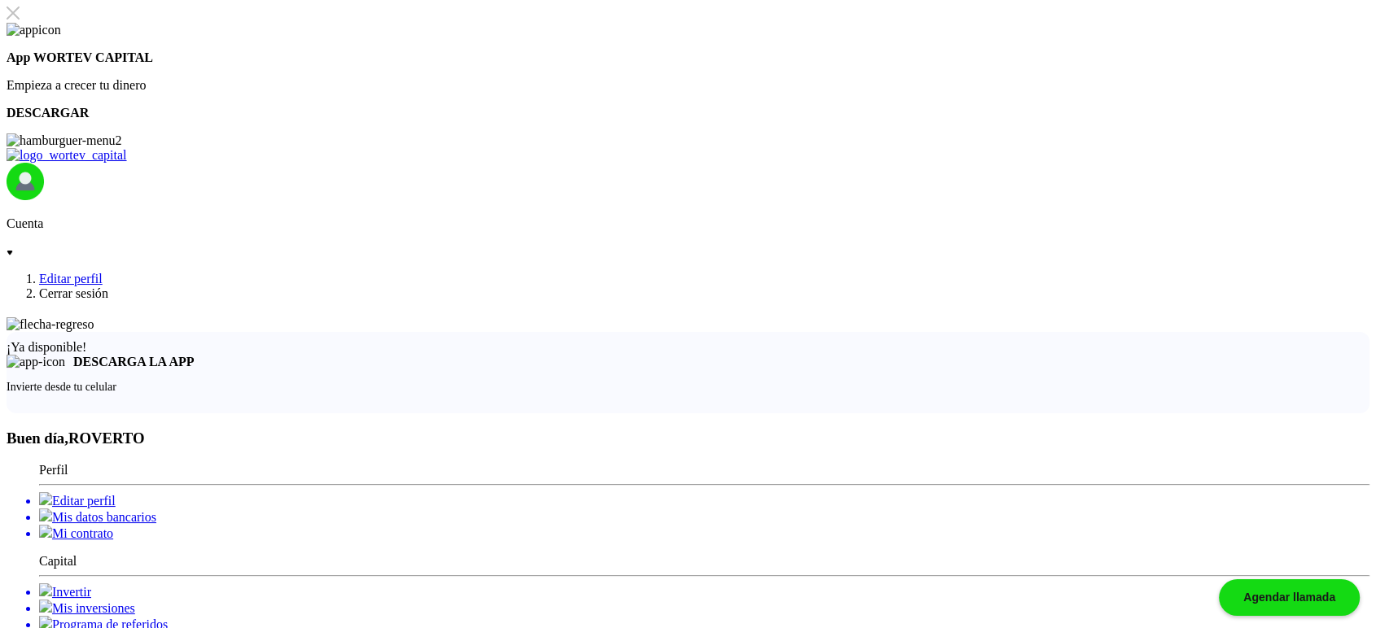
click at [198, 492] on li "Editar perfil" at bounding box center [704, 500] width 1330 height 16
select select "AG"
select select "BBVA Bancomer"
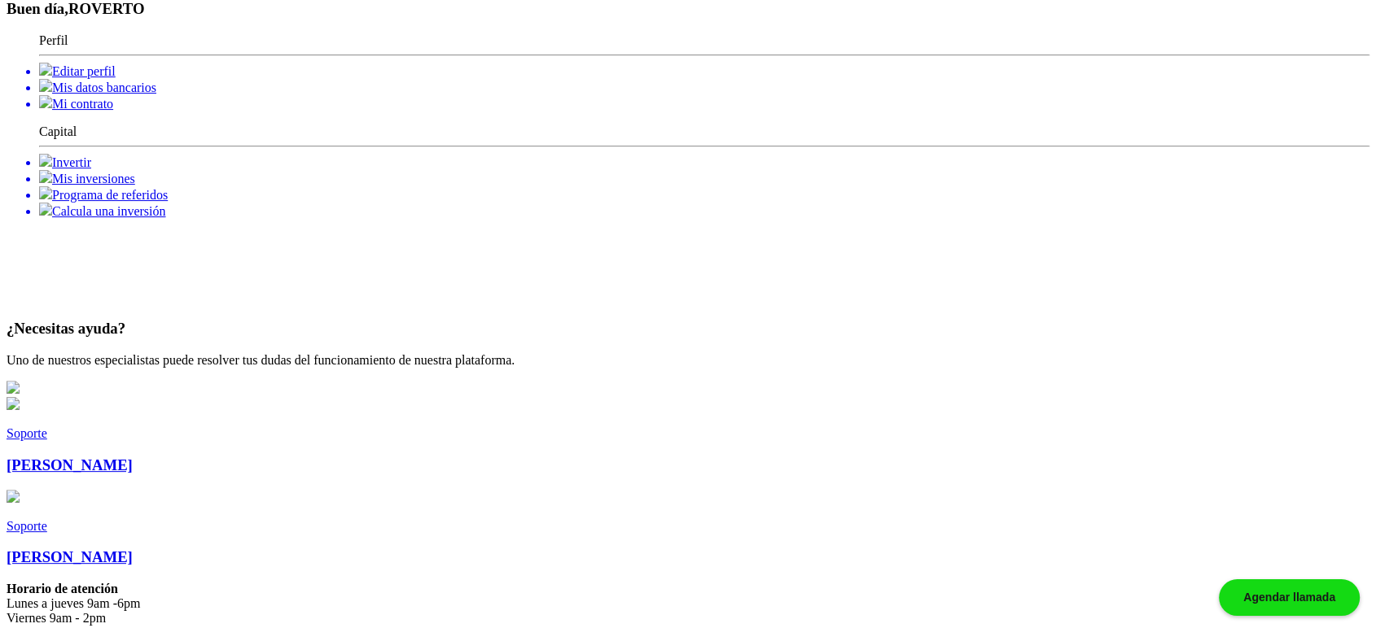
scroll to position [271, 0]
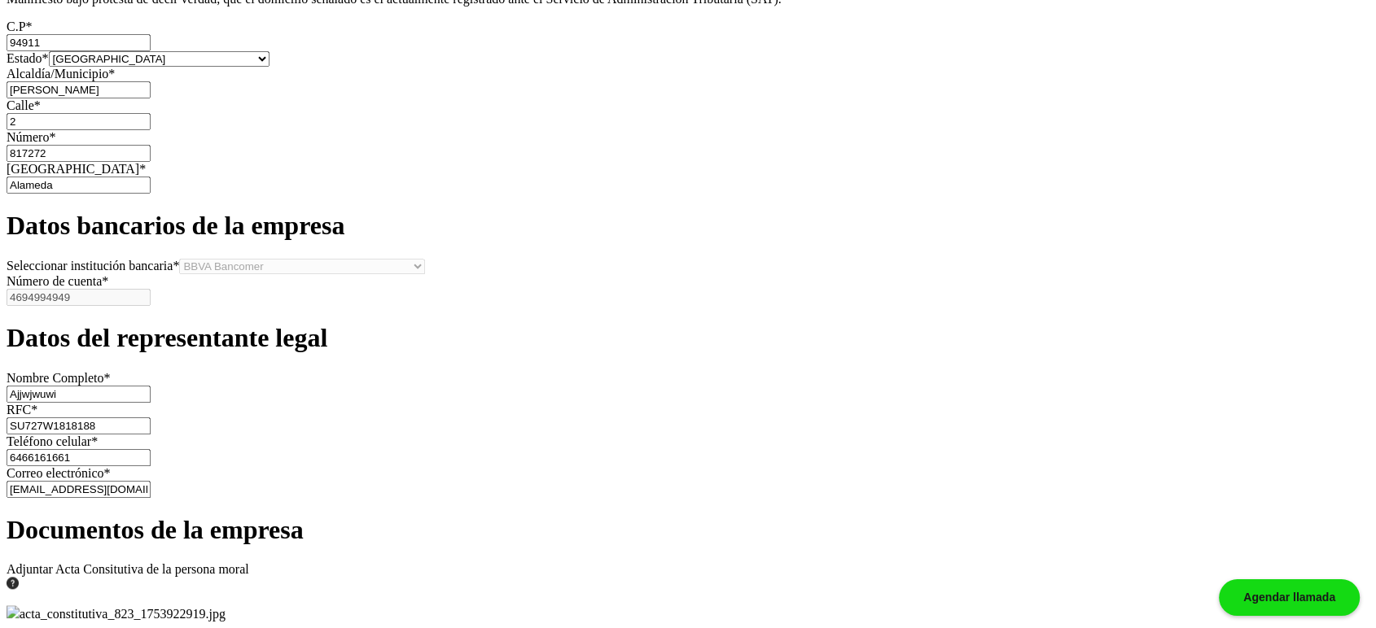
scroll to position [1658, 0]
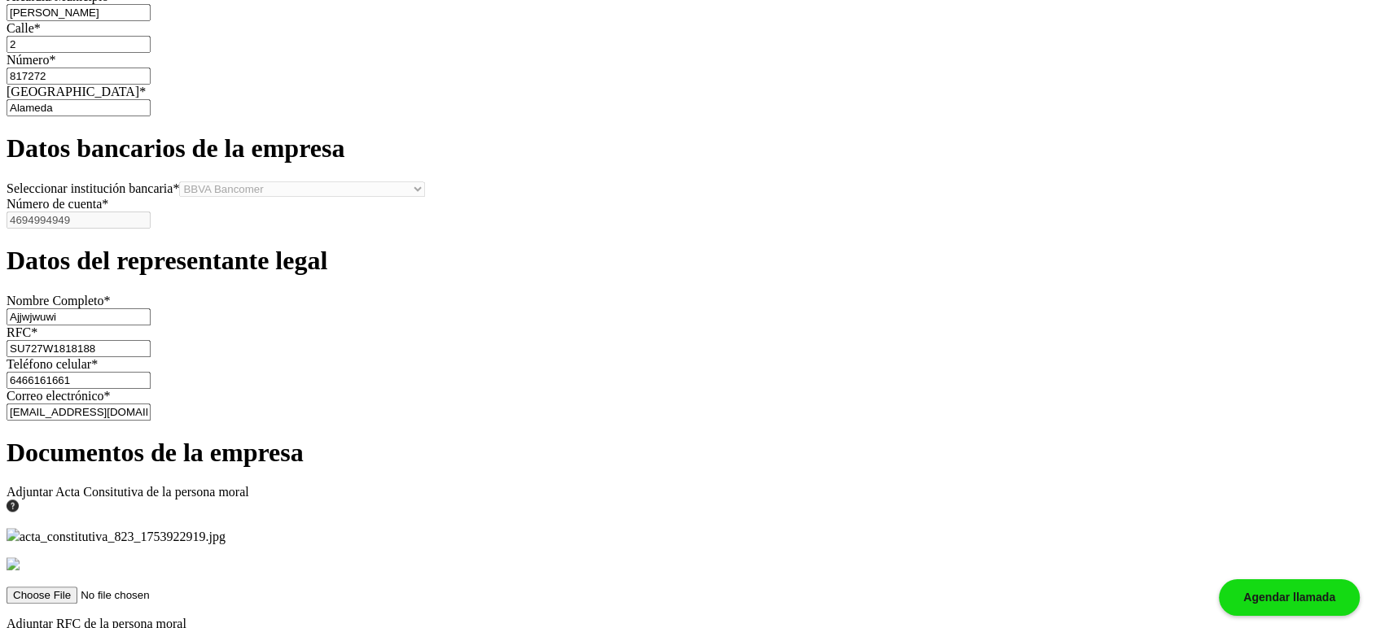
type input "94911"
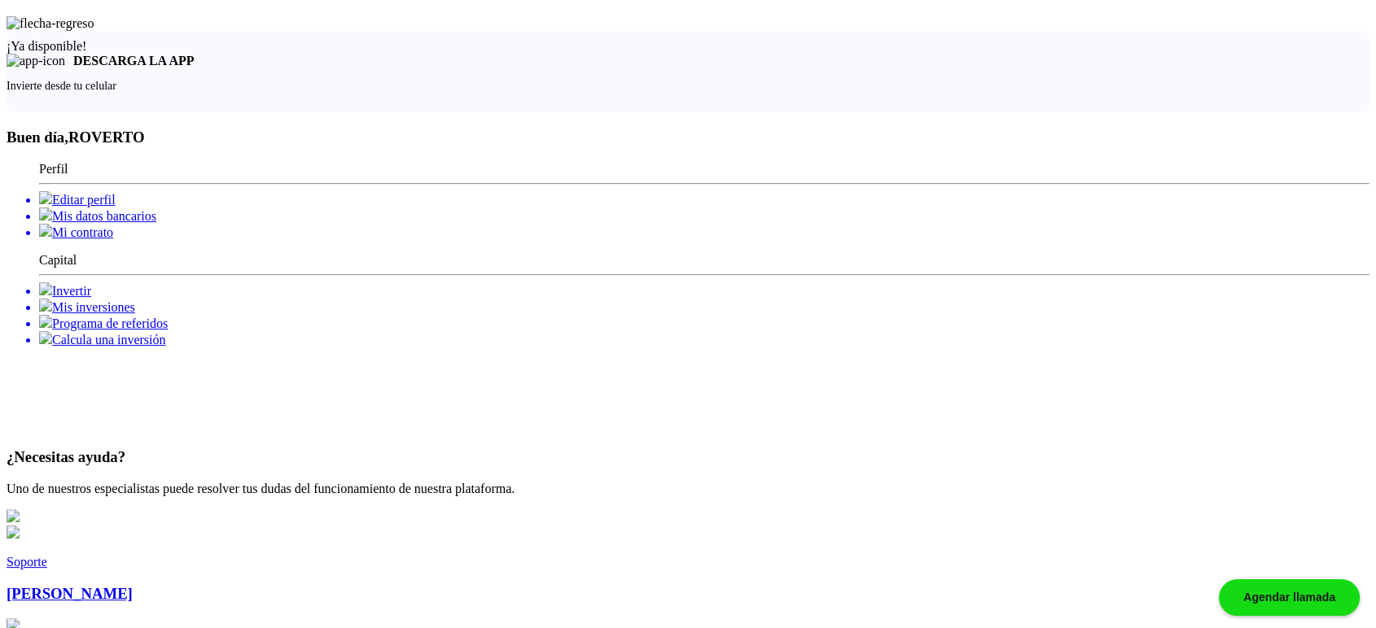
scroll to position [59, 0]
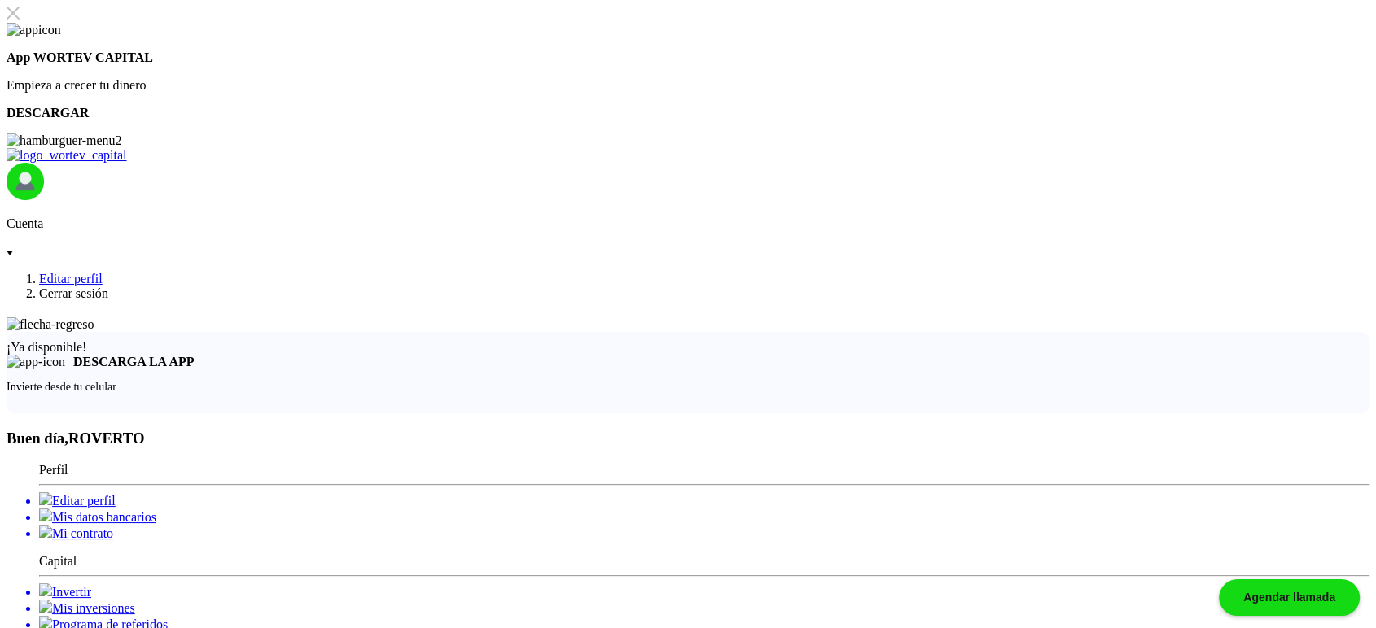
click at [217, 492] on li "Editar perfil" at bounding box center [704, 500] width 1330 height 16
select select "AG"
select select "BBVA Bancomer"
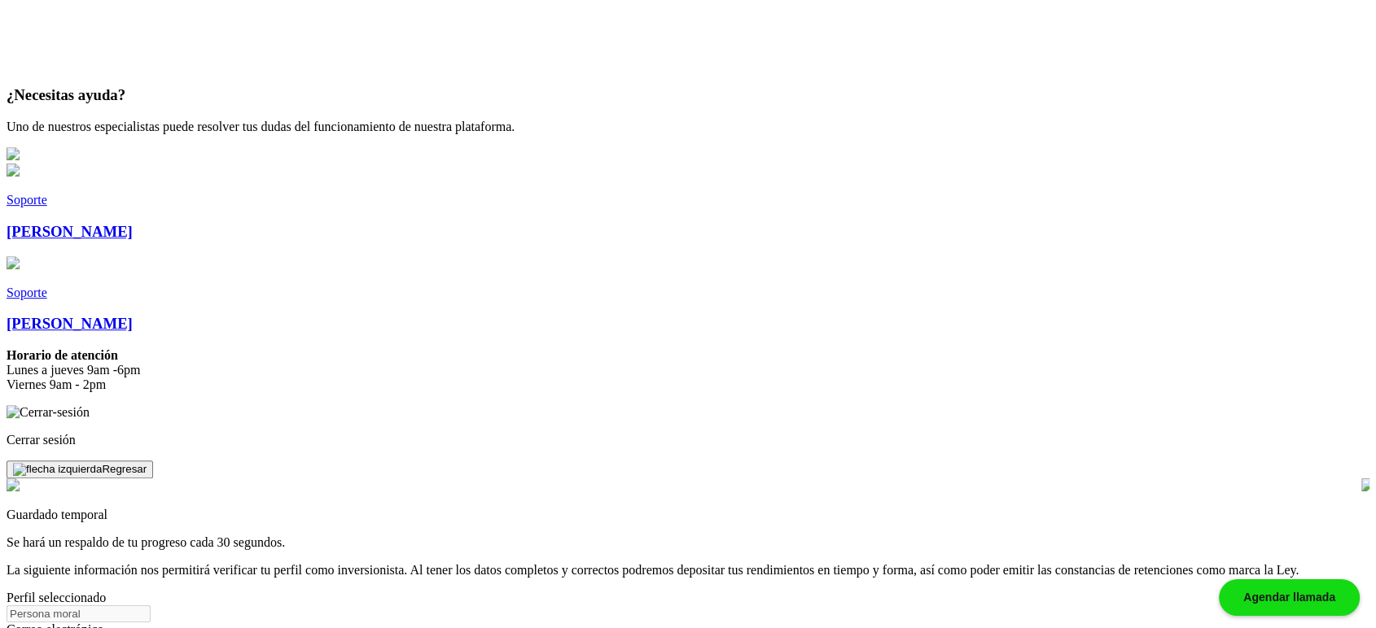
scroll to position [632, 0]
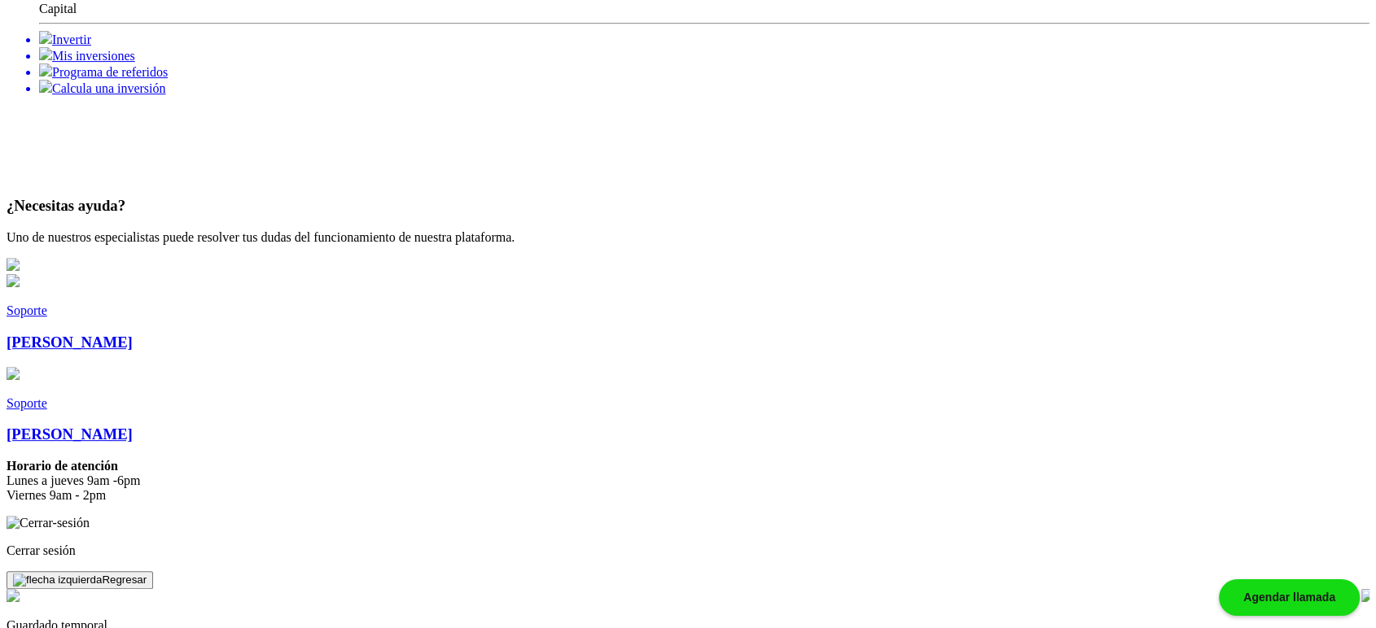
scroll to position [542, 0]
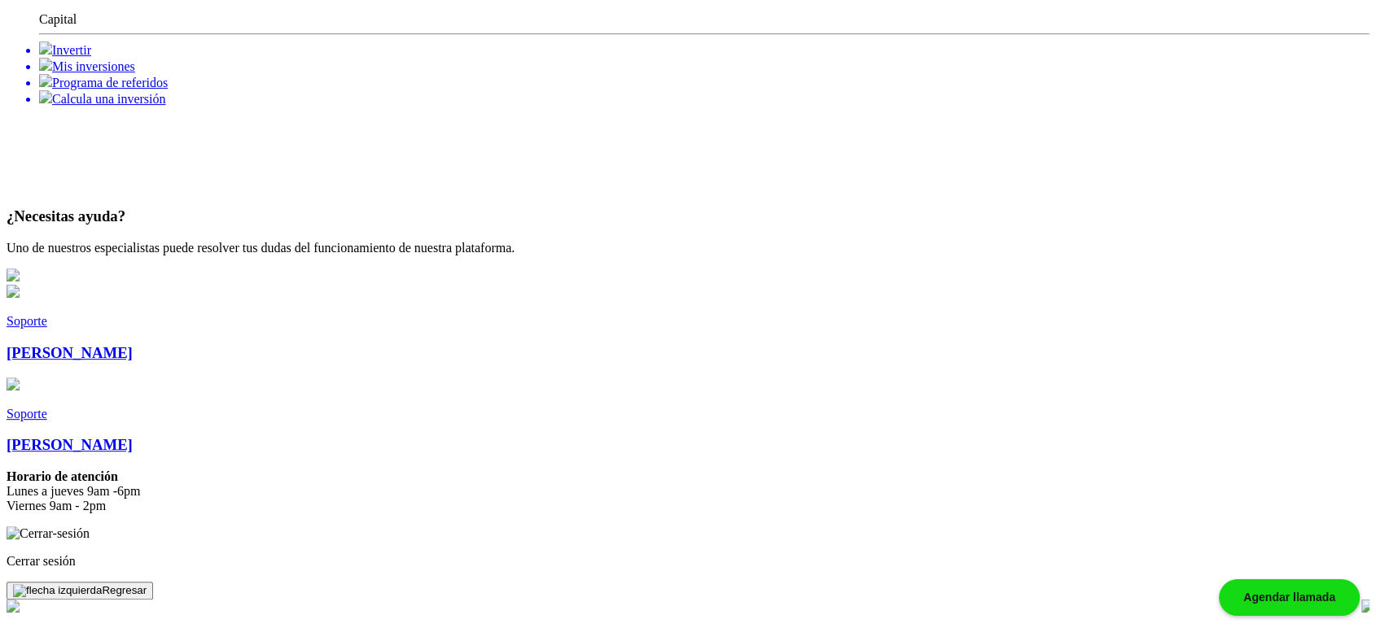
type input "8172222"
drag, startPoint x: 520, startPoint y: 194, endPoint x: 316, endPoint y: 173, distance: 205.3
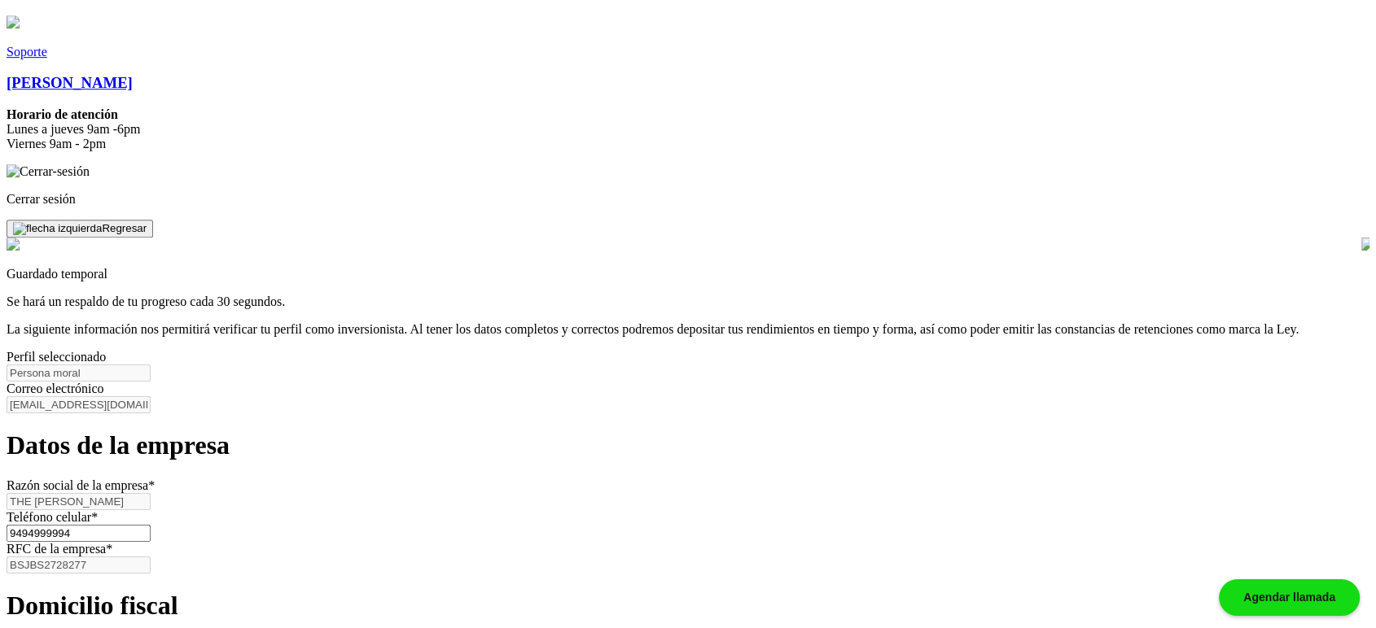
type input "87788"
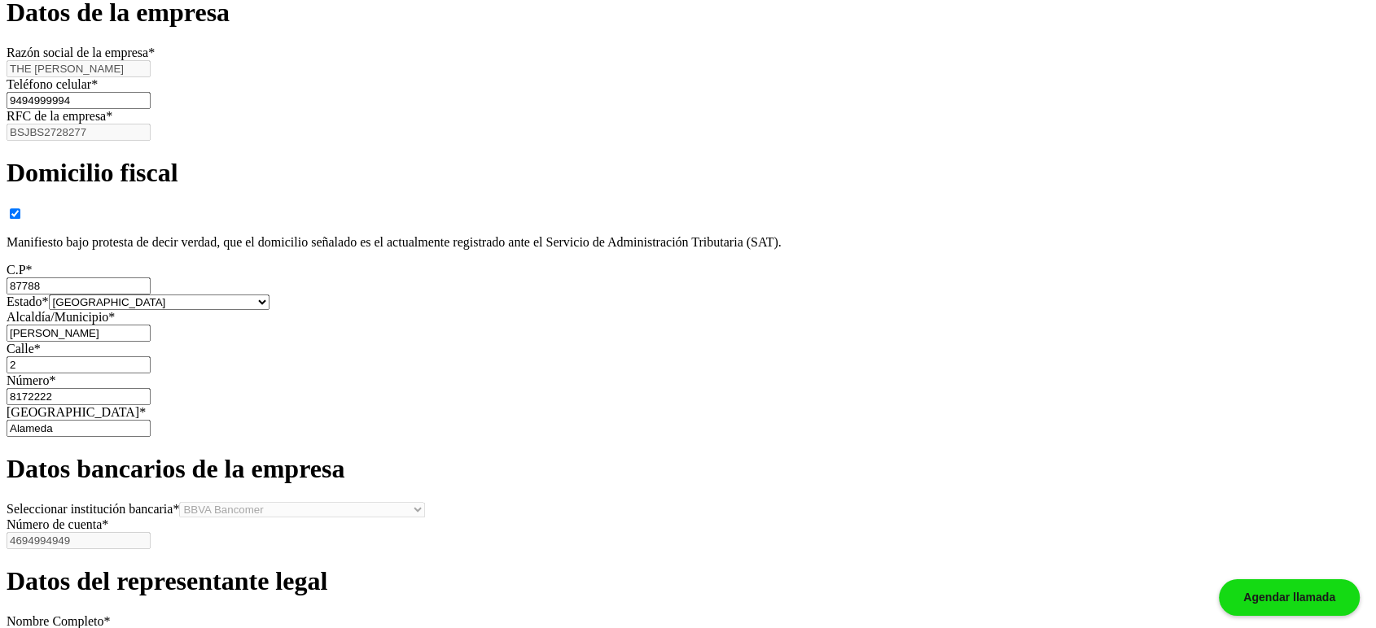
scroll to position [1597, 0]
